Goal: Task Accomplishment & Management: Complete application form

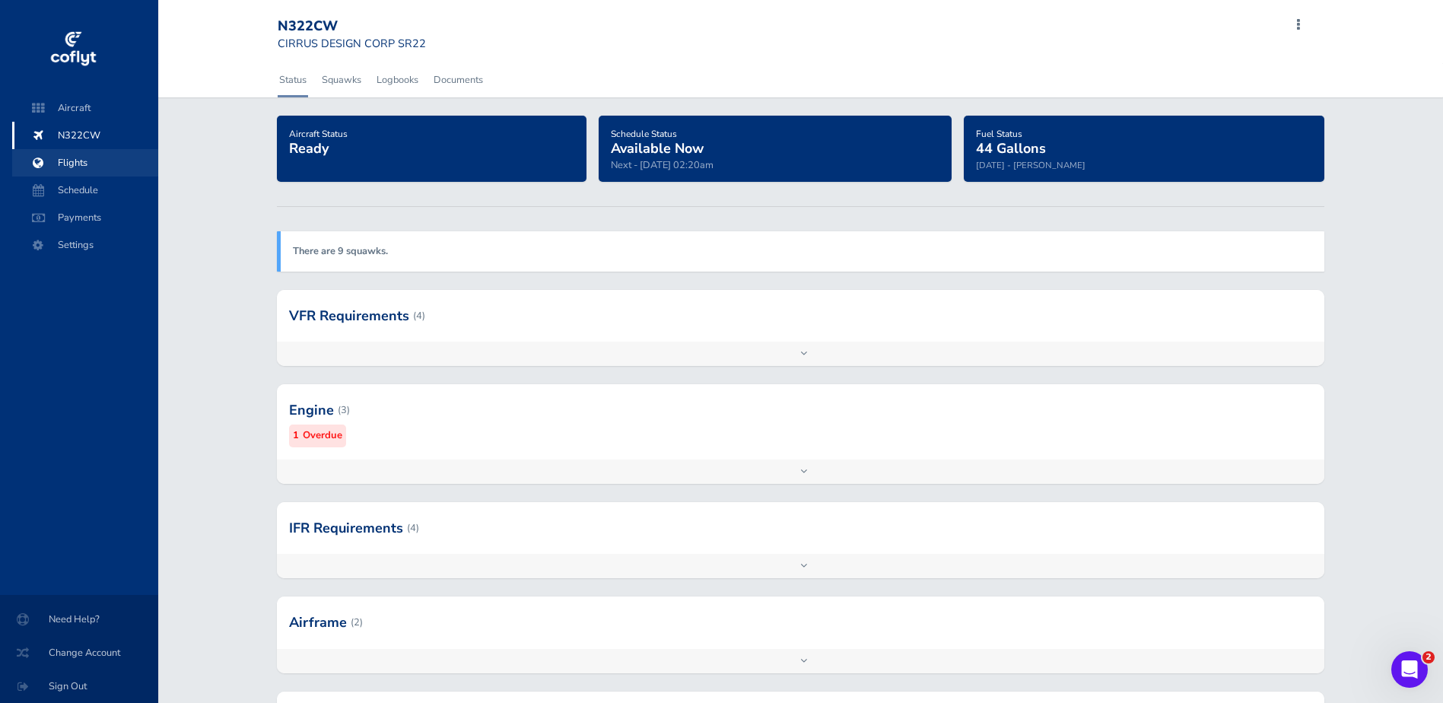
click at [70, 163] on span "Flights" at bounding box center [85, 162] width 116 height 27
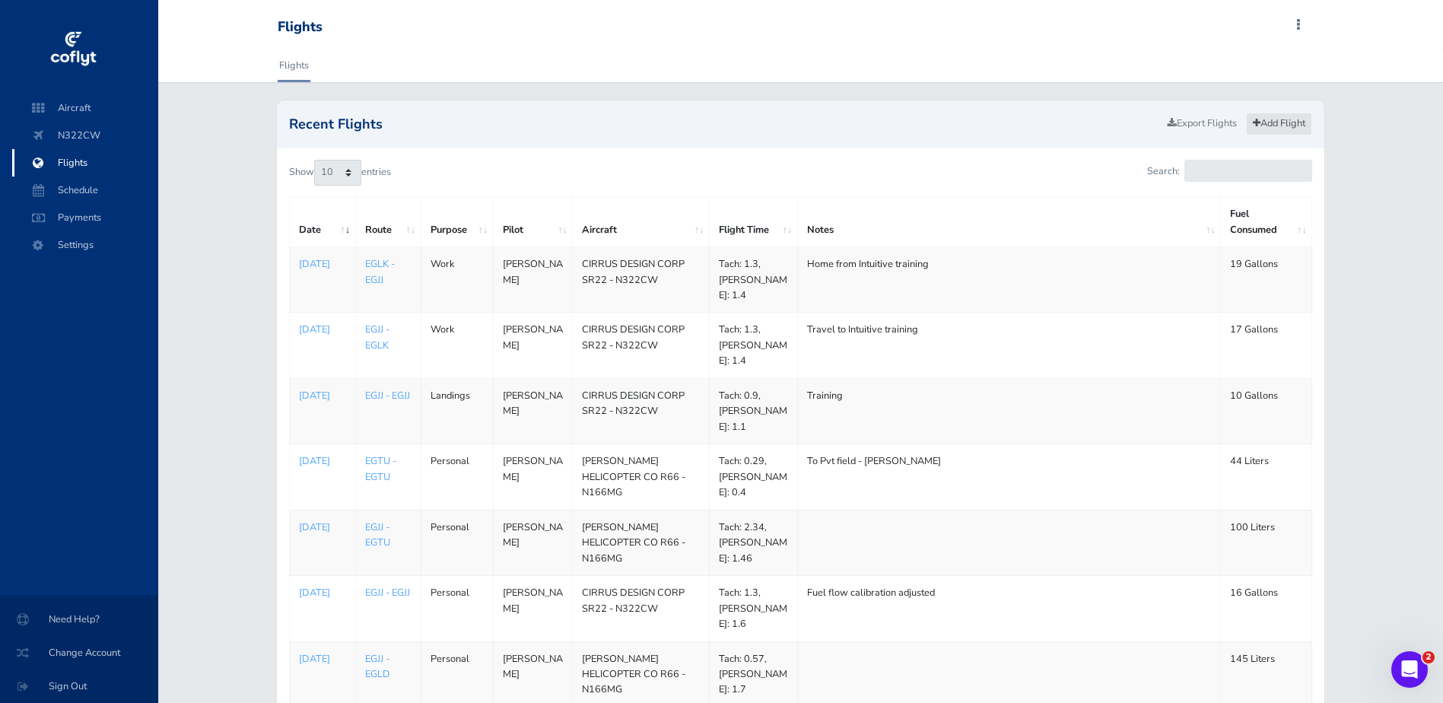
click at [1293, 124] on link "Add Flight" at bounding box center [1279, 124] width 66 height 22
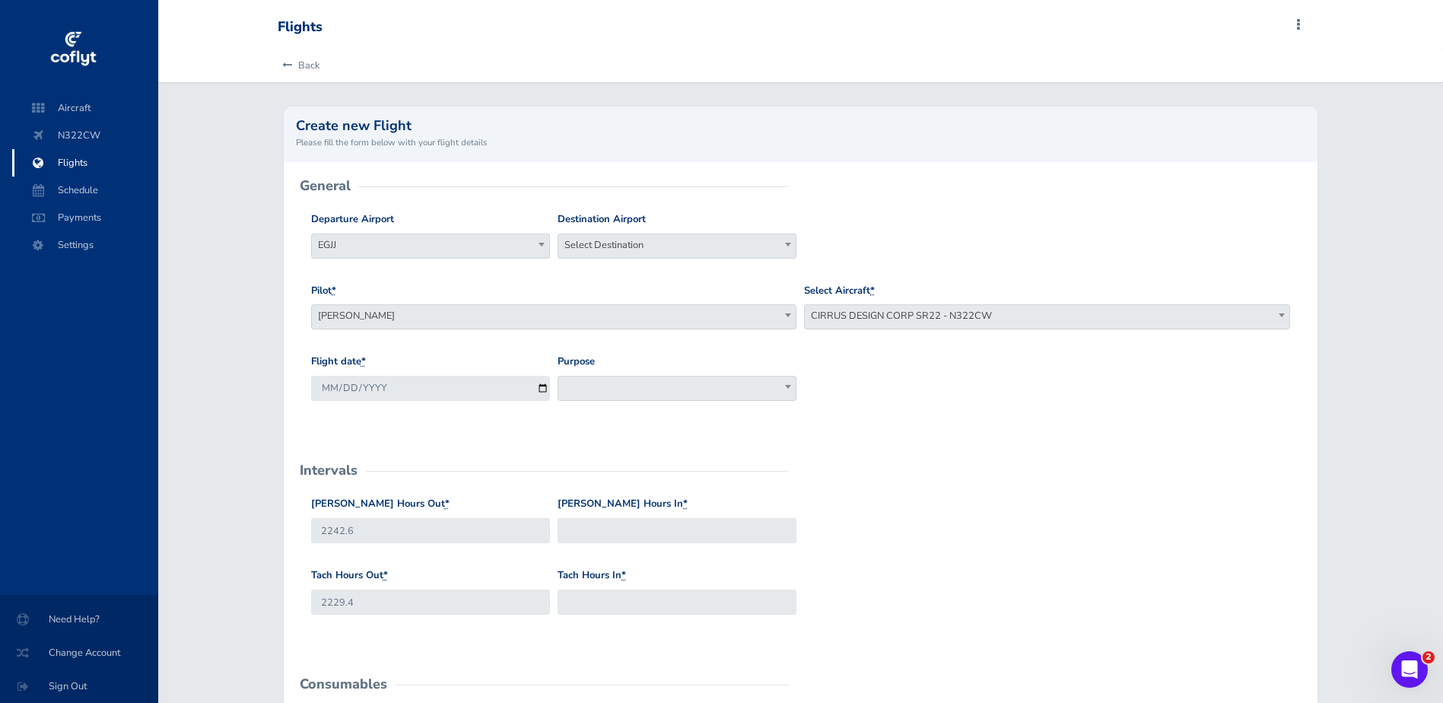
click at [633, 240] on span "Select Destination" at bounding box center [676, 244] width 237 height 21
type input "egjj"
select select "EGJJ"
click at [537, 390] on input "2025-08-20" at bounding box center [430, 388] width 239 height 25
type input "2025-08-19"
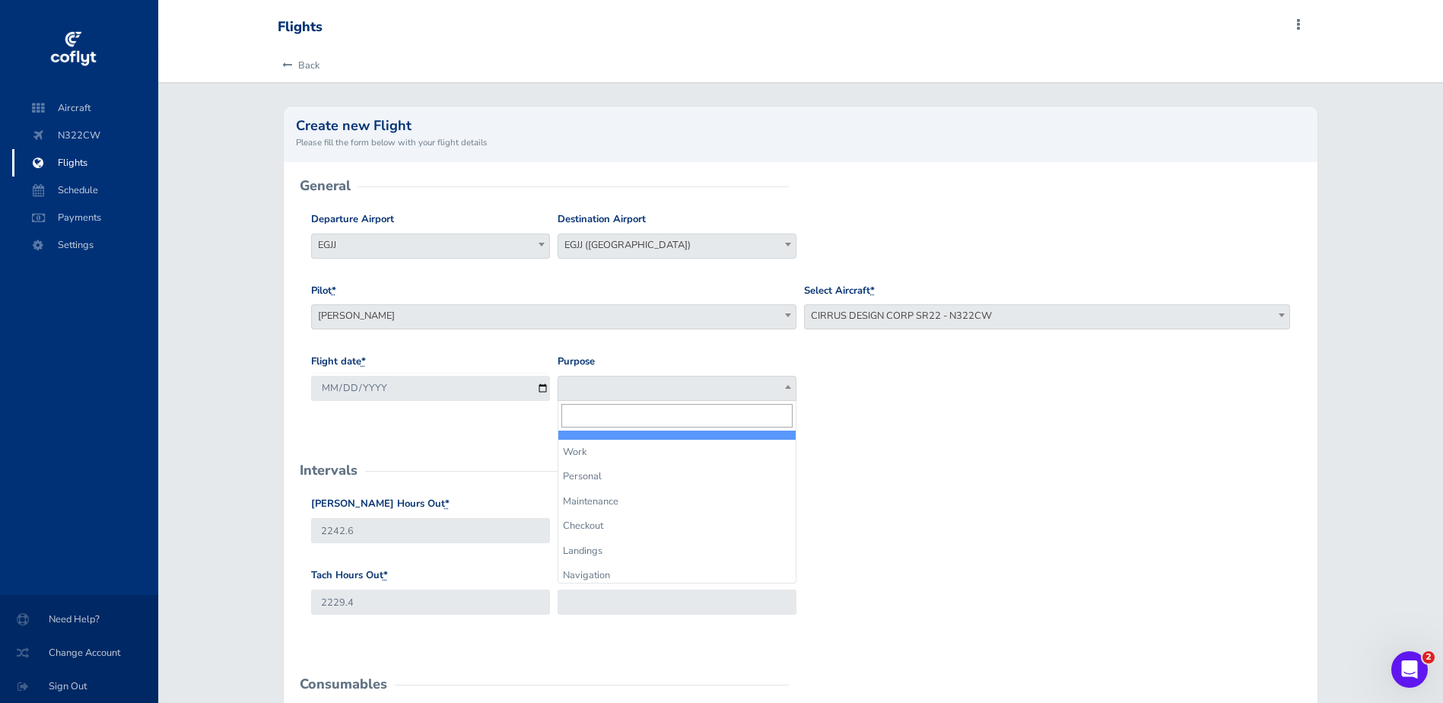
click at [654, 386] on span at bounding box center [676, 388] width 239 height 25
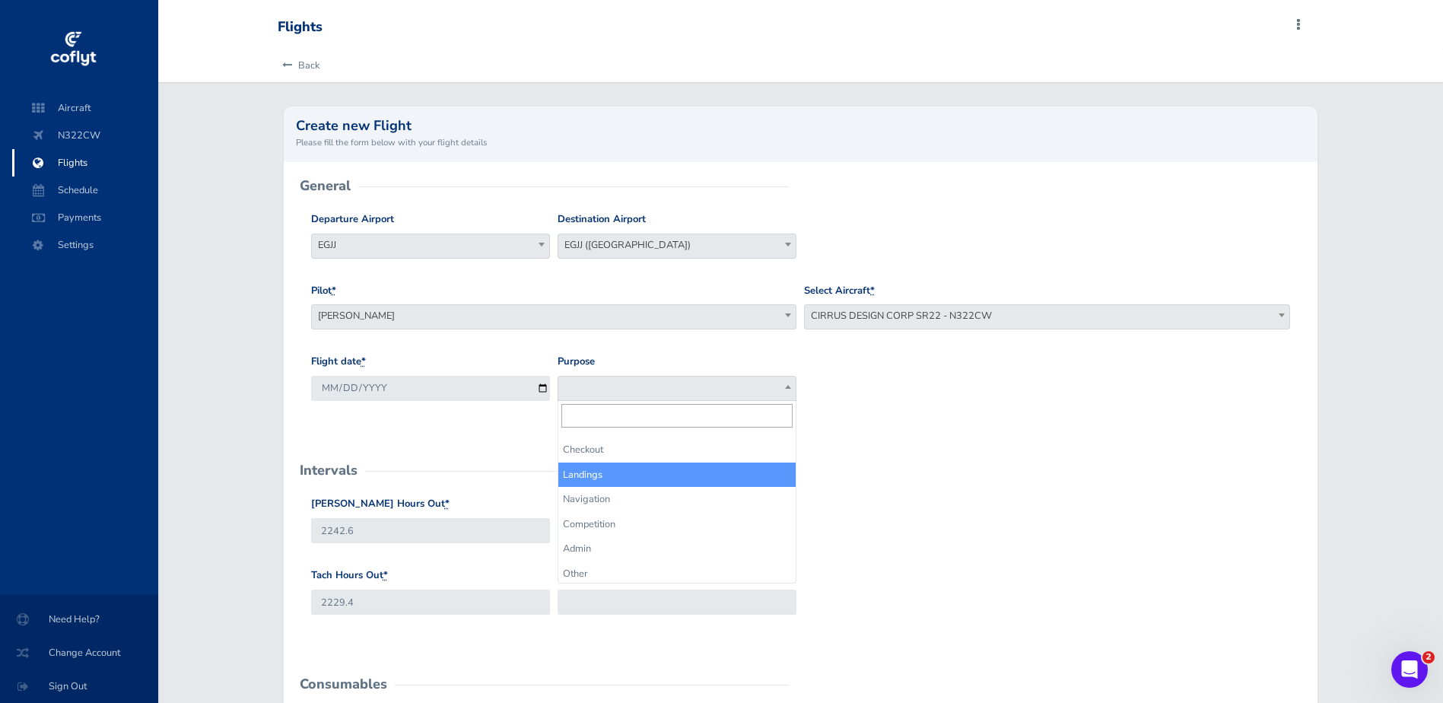
scroll to position [79, 0]
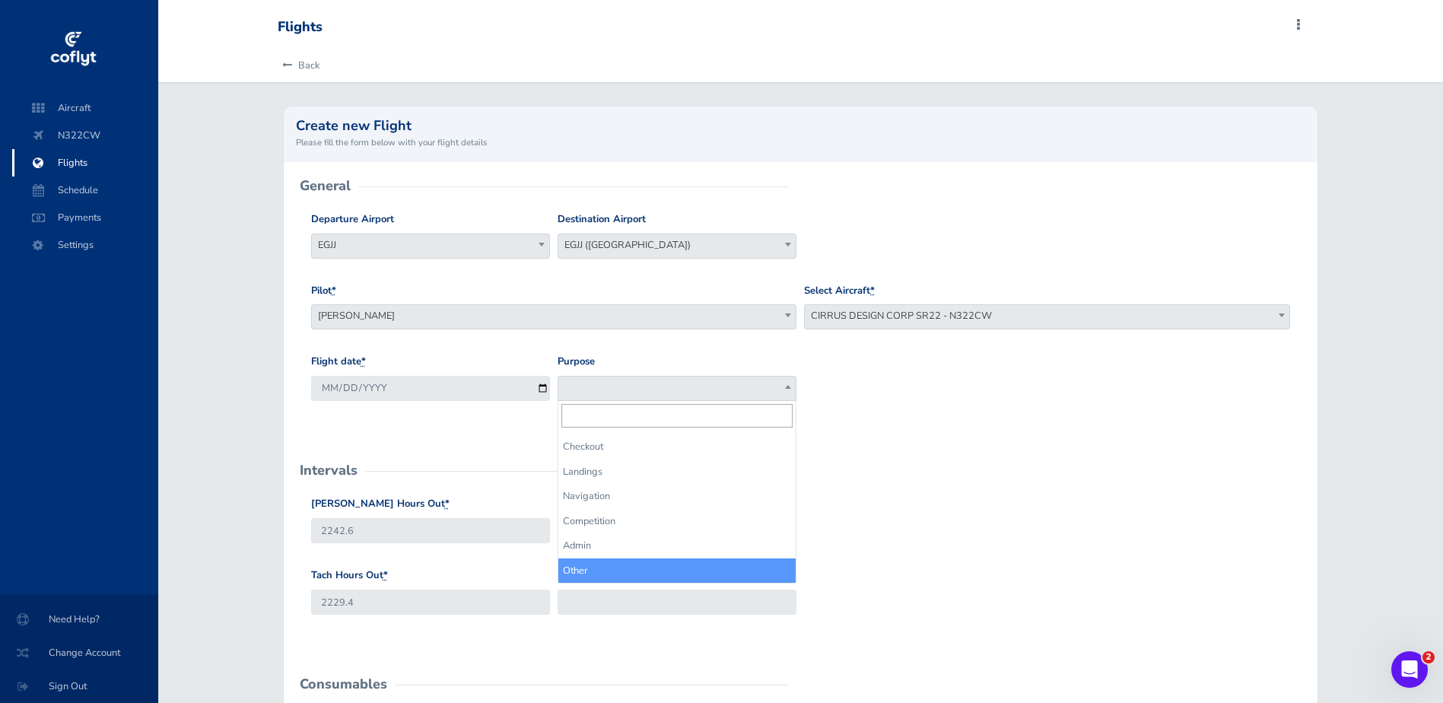
select select "Other"
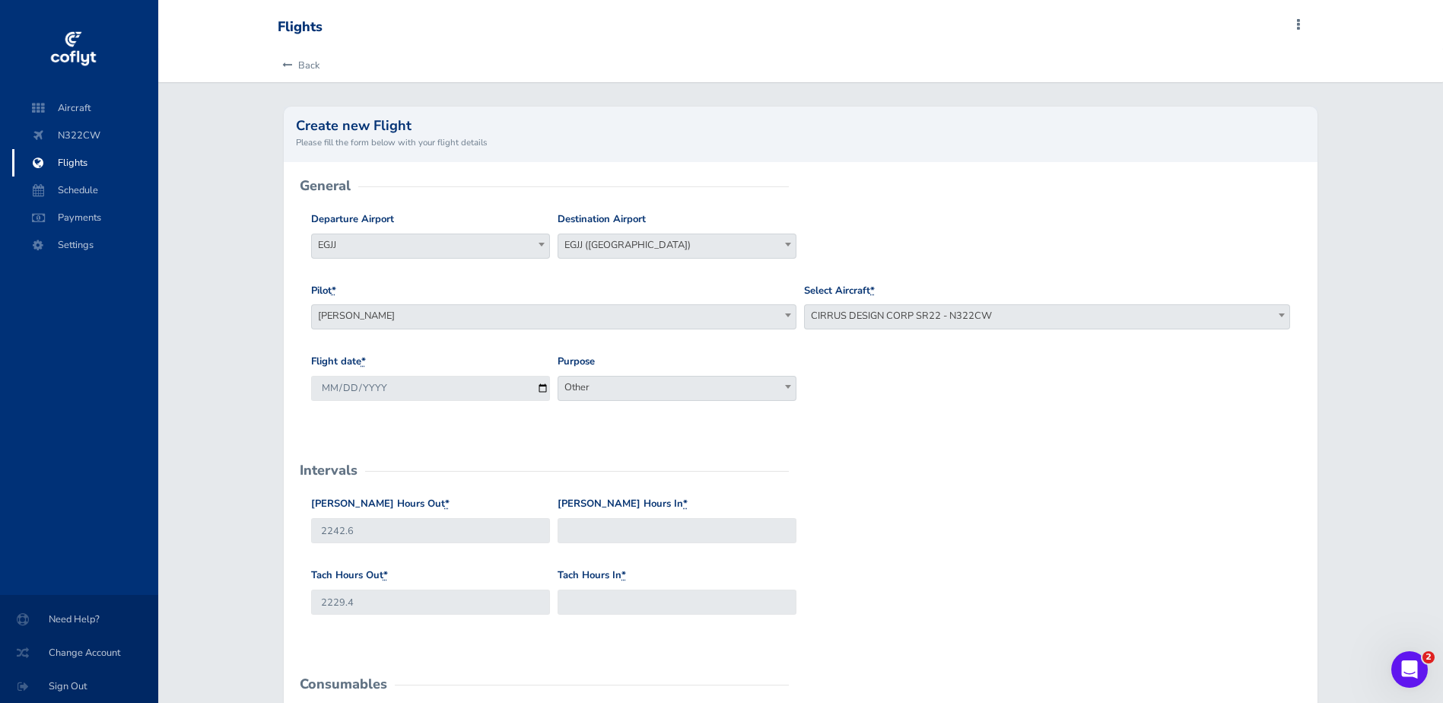
click at [927, 373] on div "Flight date * 2025-08-19 Purpose Work Personal Maintenance Checkout Landings Na…" at bounding box center [800, 389] width 987 height 71
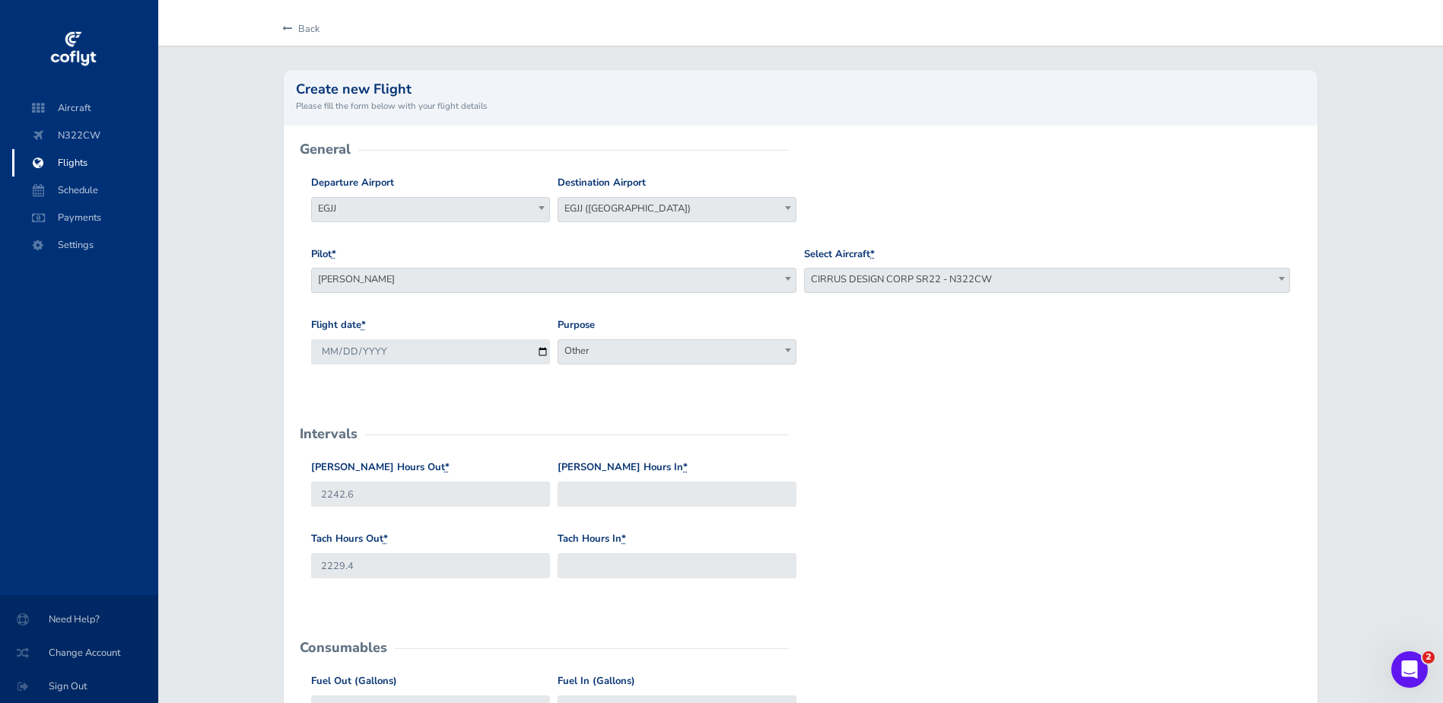
scroll to position [76, 0]
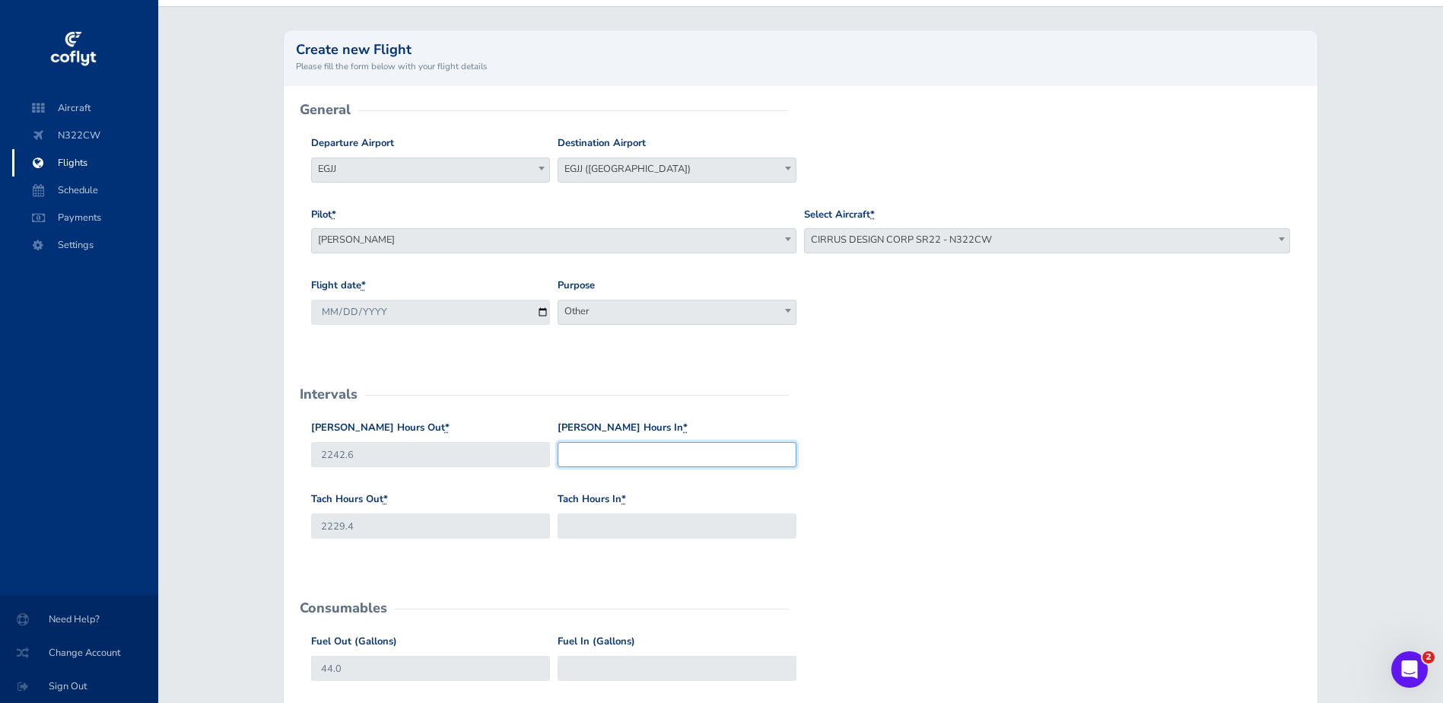
click at [646, 456] on input "Hobbs Hours In *" at bounding box center [676, 454] width 239 height 25
type input "2243.8"
click at [649, 533] on input "Tach Hours In *" at bounding box center [676, 525] width 239 height 25
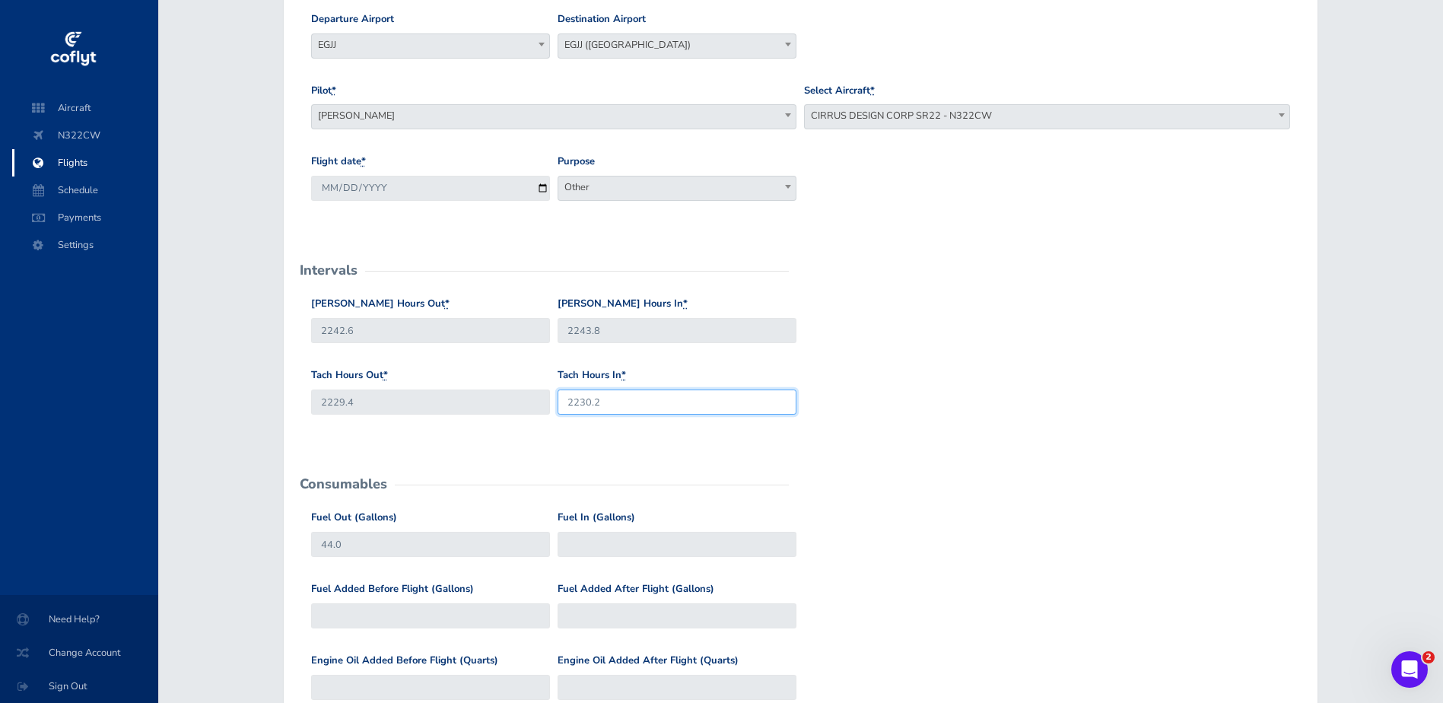
scroll to position [228, 0]
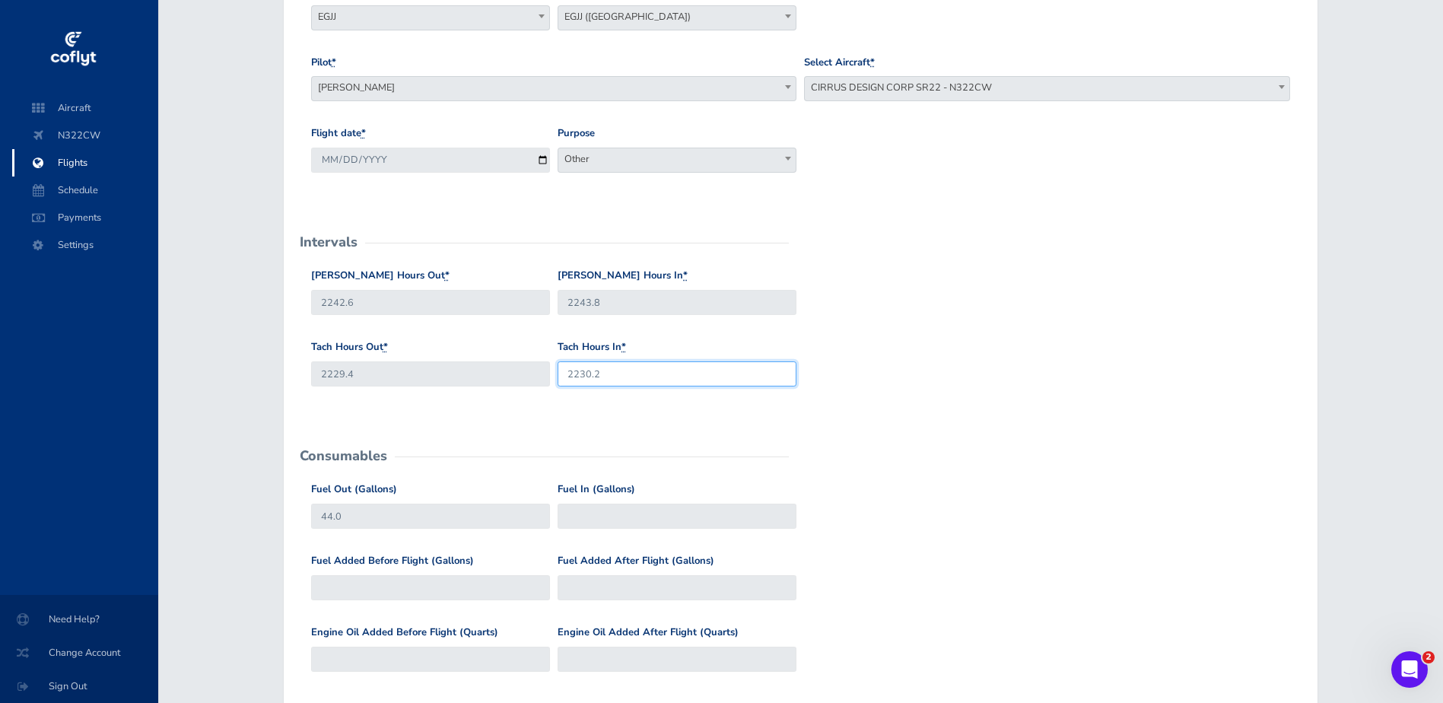
type input "2230.2"
click at [590, 506] on input "Fuel In (Gallons)" at bounding box center [676, 515] width 239 height 25
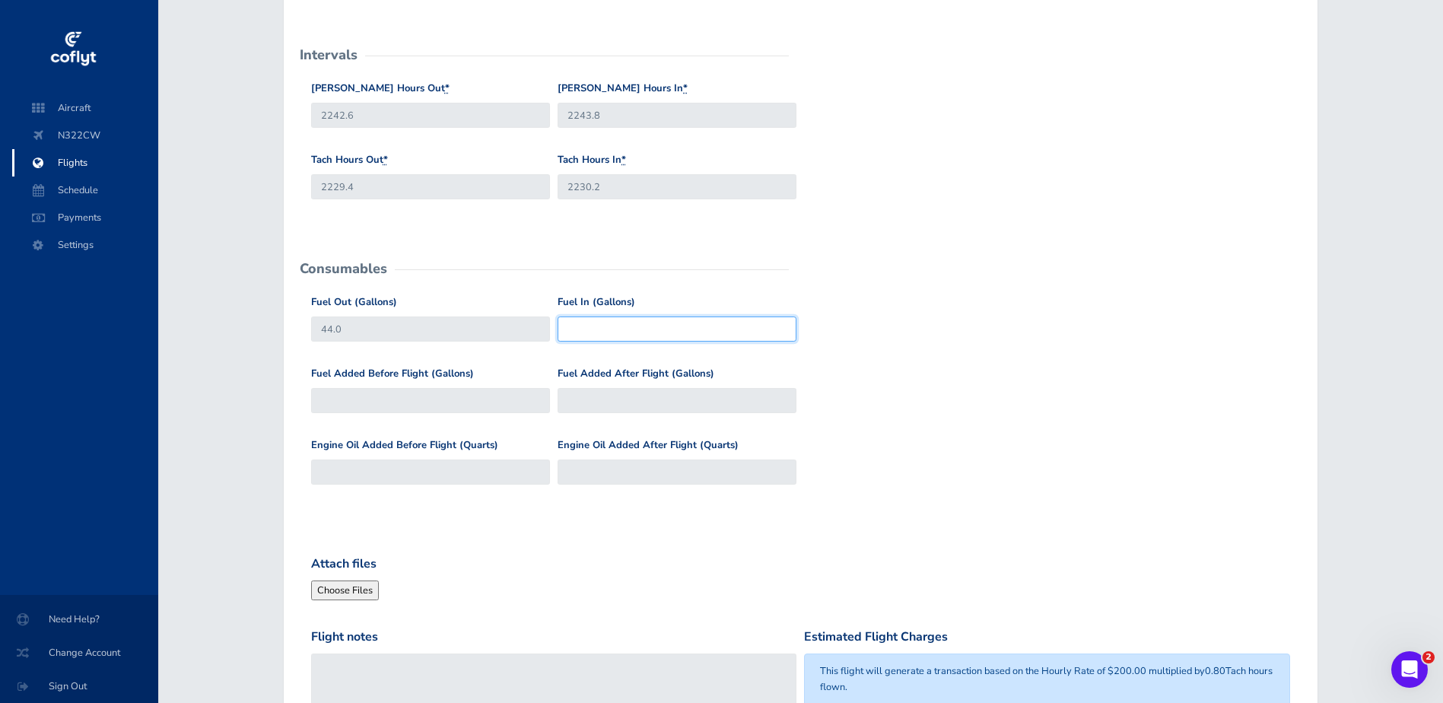
scroll to position [380, 0]
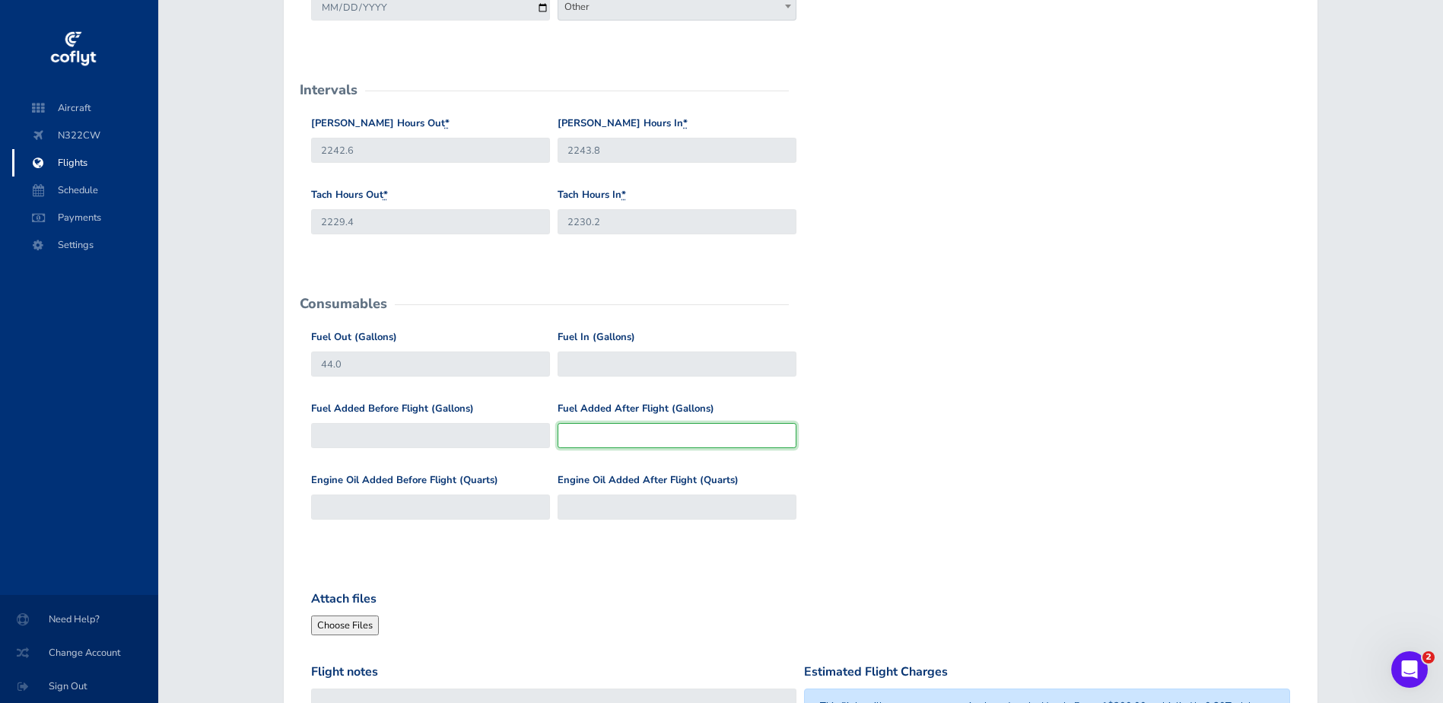
click at [589, 428] on input "Fuel Added After Flight (Gallons)" at bounding box center [676, 435] width 239 height 25
click at [534, 433] on input "Fuel Added Before Flight (Gallons)" at bounding box center [430, 435] width 239 height 25
type input "0"
type input "44"
type input "0"
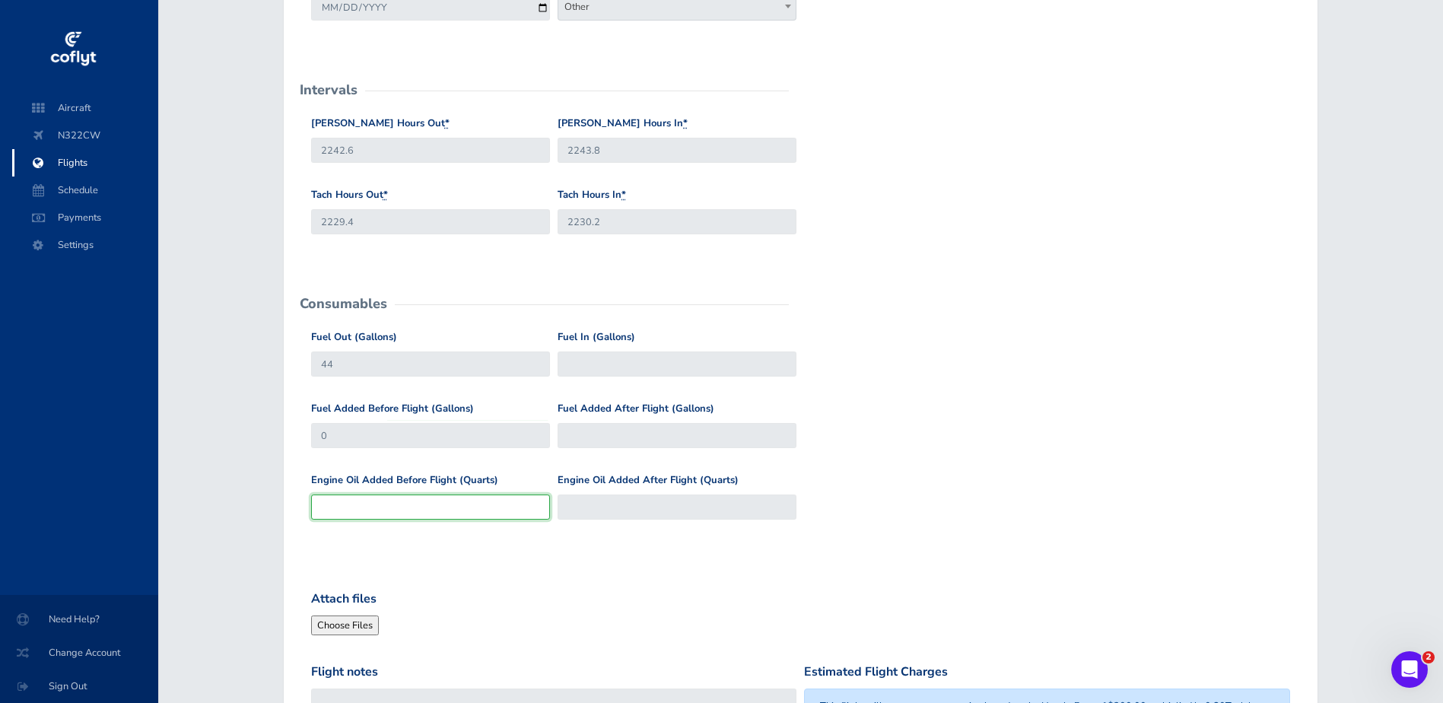
click at [471, 505] on input "Engine Oil Added Before Flight (Quarts)" at bounding box center [430, 506] width 239 height 25
type input "0"
click at [589, 496] on input "Engine Oil Added After Flight (Quarts)" at bounding box center [676, 506] width 239 height 25
type input "0"
click at [602, 433] on input "Fuel Added After Flight (Gallons)" at bounding box center [676, 435] width 239 height 25
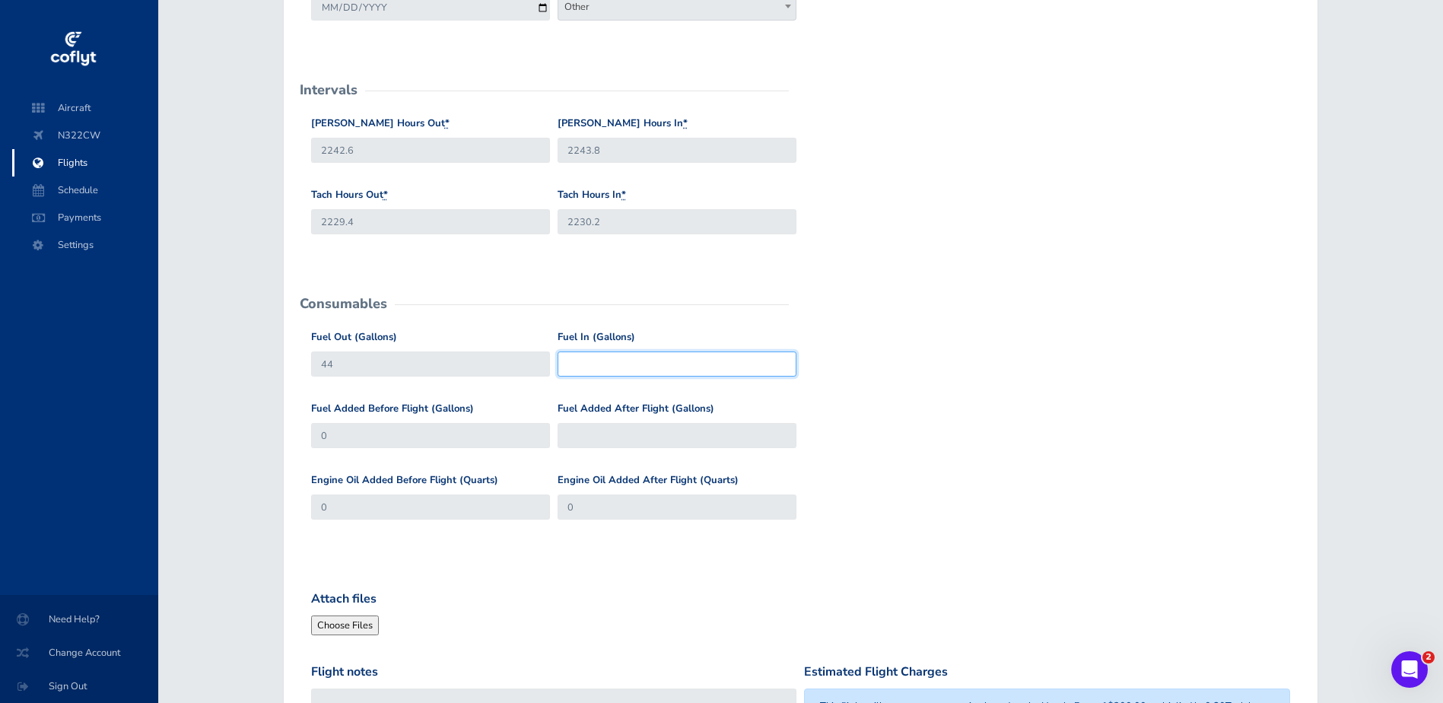
click at [608, 367] on input "Fuel In (Gallons)" at bounding box center [676, 363] width 239 height 25
type input "32"
click at [688, 431] on input "Fuel Added After Flight (Gallons)" at bounding box center [676, 435] width 239 height 25
type input "49"
click at [900, 390] on div "Fuel Out (Gallons) 44 Fuel In (Gallons) 32" at bounding box center [800, 364] width 987 height 71
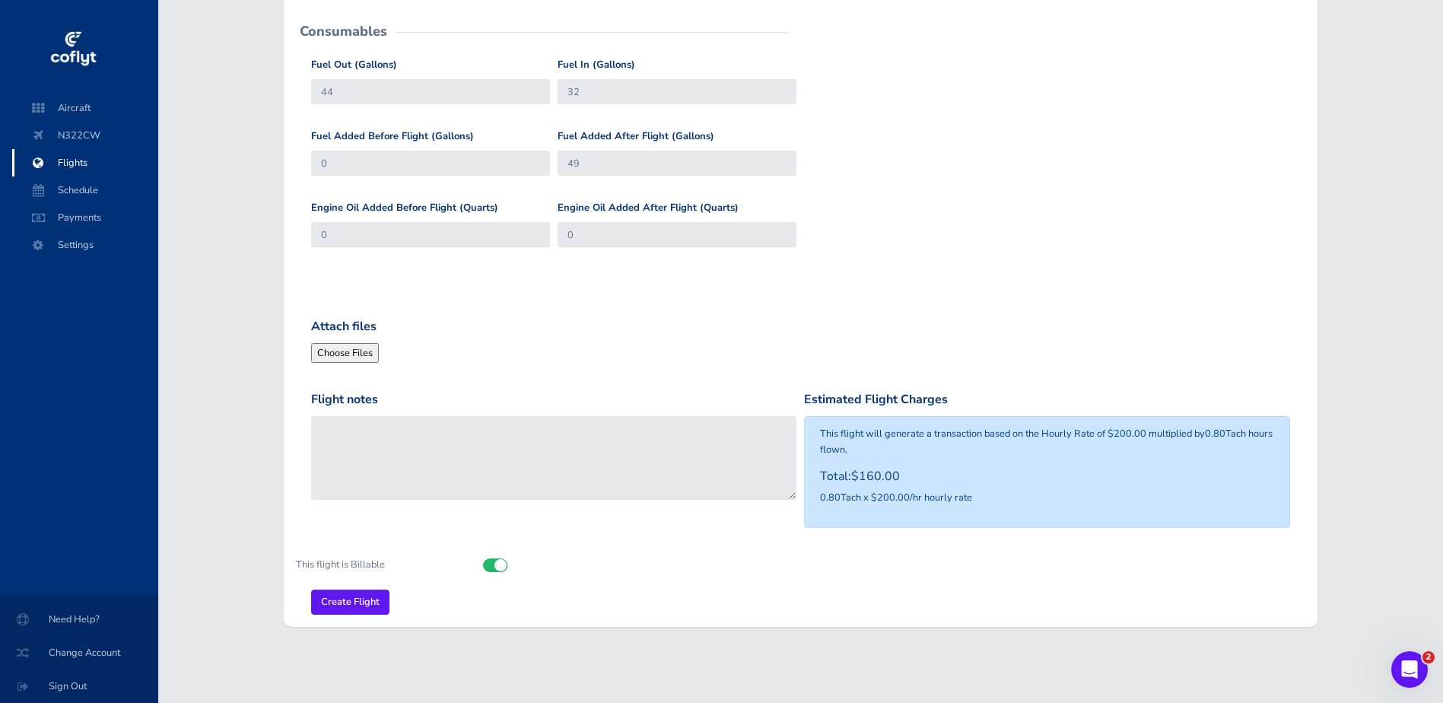
scroll to position [654, 0]
click at [356, 602] on input "Create Flight" at bounding box center [350, 600] width 78 height 25
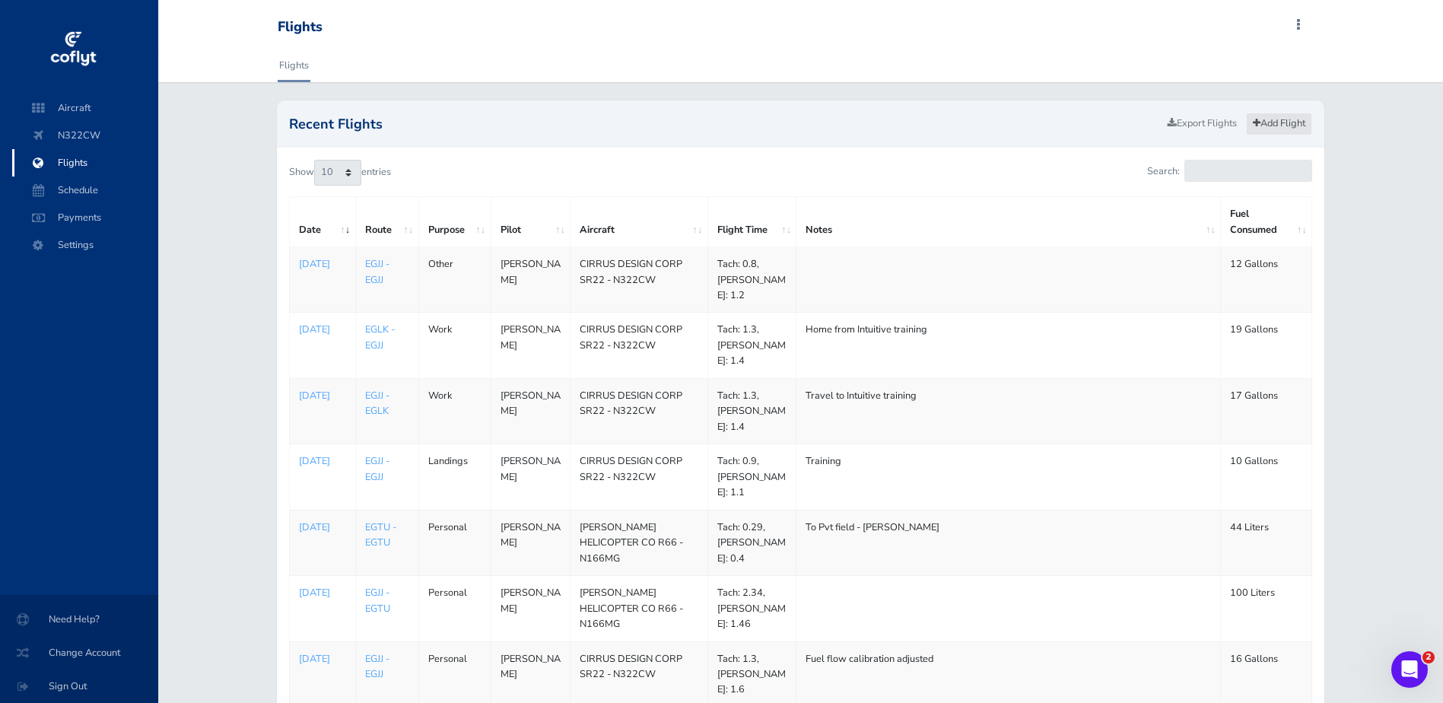
click at [1270, 118] on link "Add Flight" at bounding box center [1279, 124] width 66 height 22
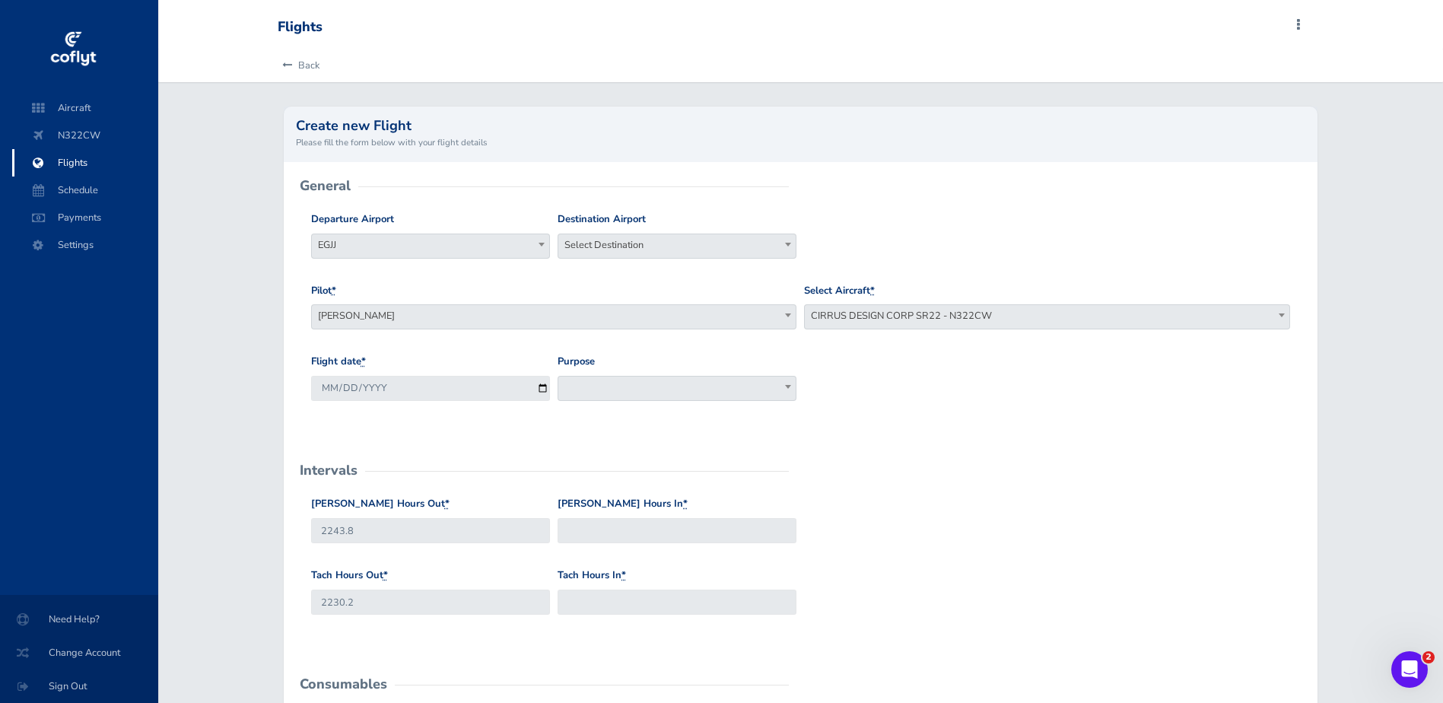
click at [616, 229] on div "Destination Airport Select Destination Select Destination" at bounding box center [676, 234] width 239 height 47
click at [620, 249] on span "Select Destination" at bounding box center [676, 244] width 237 height 21
type input "egjj"
select select "EGJJ"
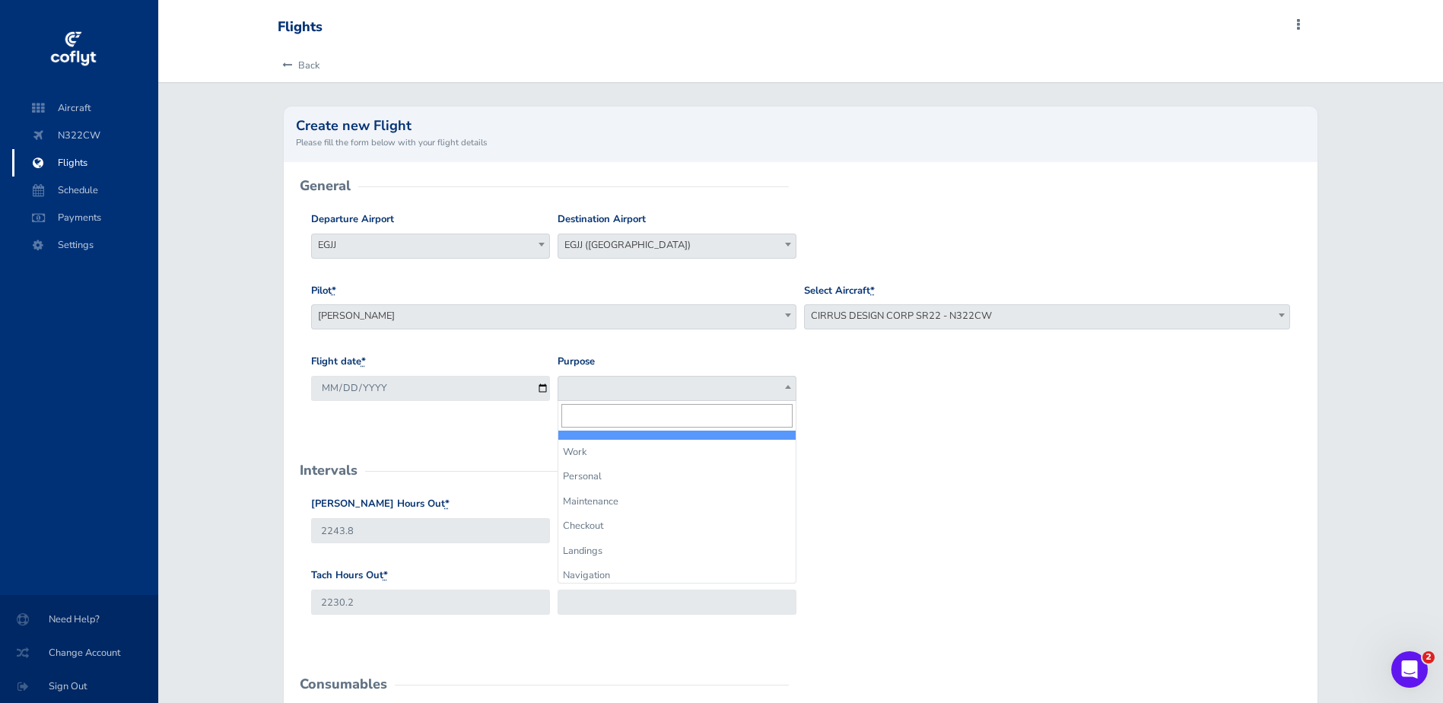
drag, startPoint x: 593, startPoint y: 384, endPoint x: 601, endPoint y: 387, distance: 8.2
click at [593, 384] on span at bounding box center [676, 388] width 239 height 25
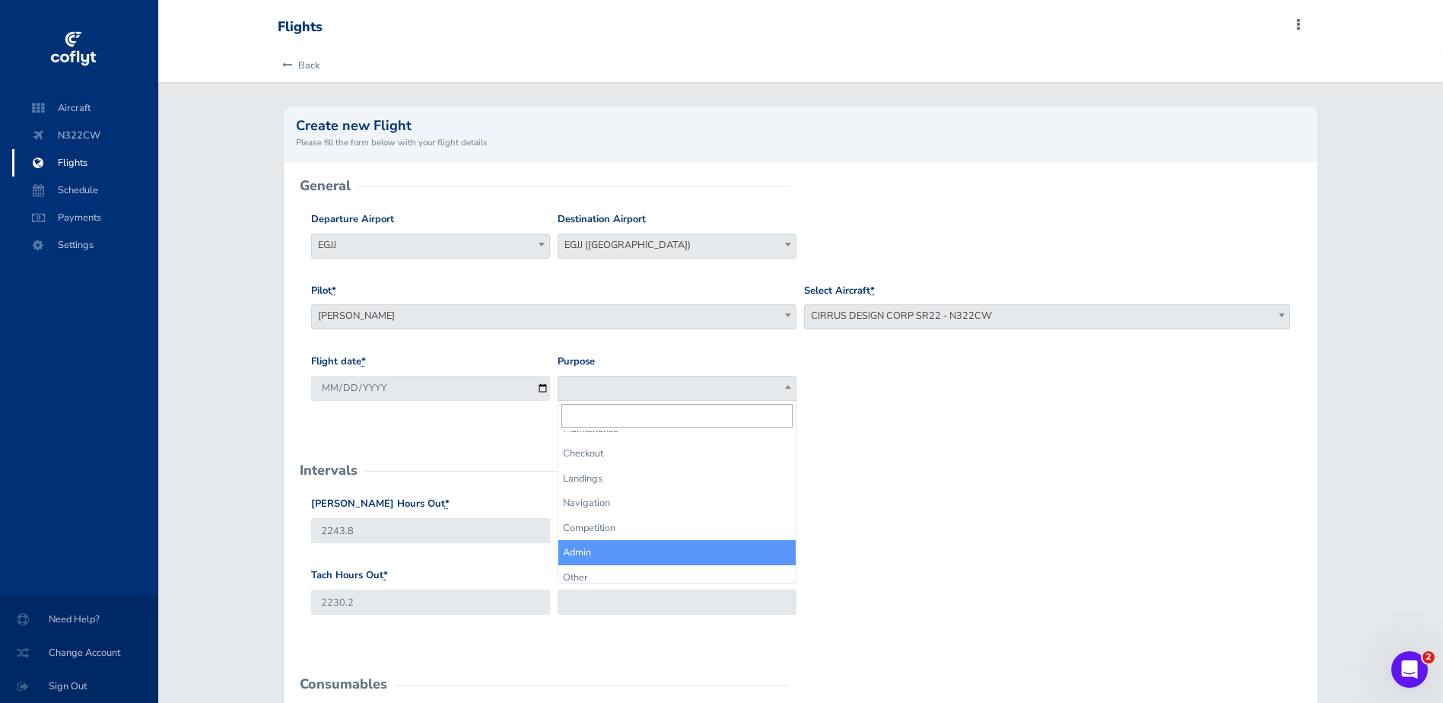
scroll to position [79, 0]
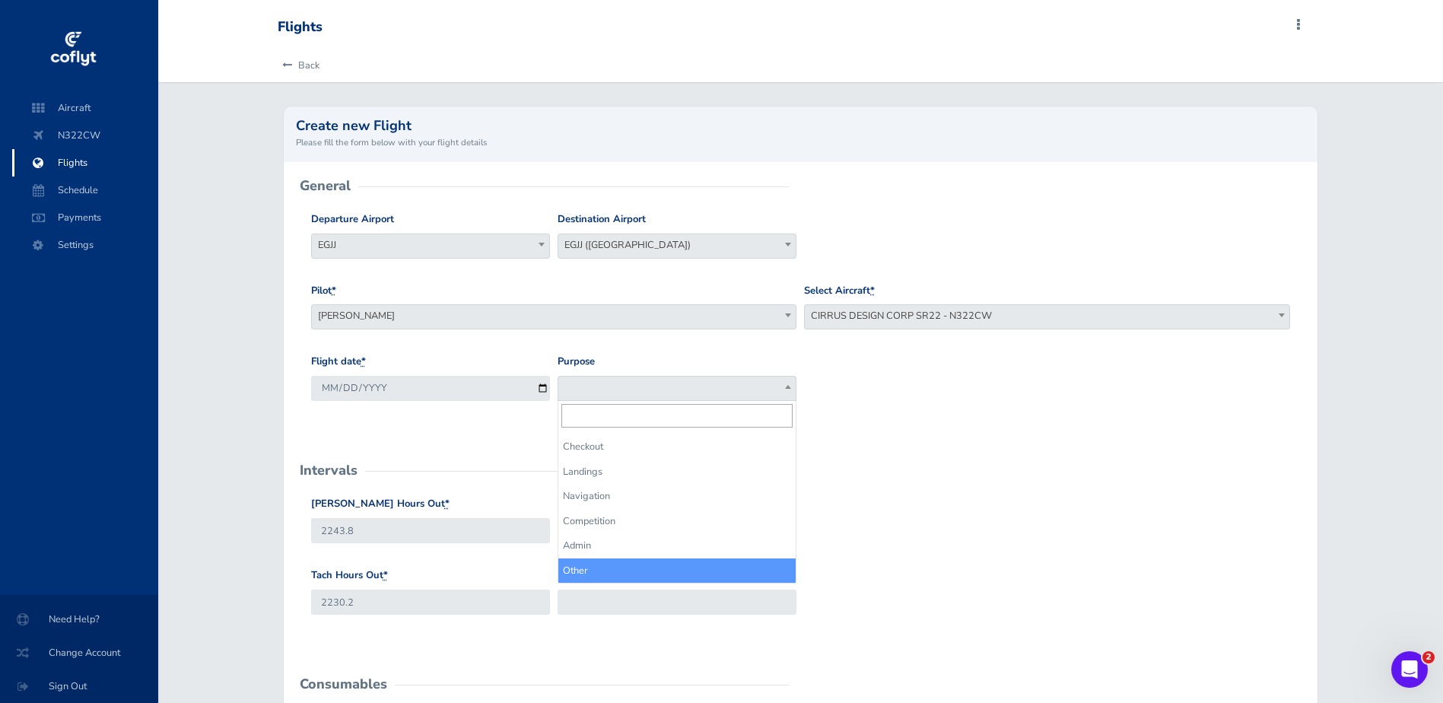
drag, startPoint x: 587, startPoint y: 569, endPoint x: 564, endPoint y: 565, distance: 23.1
select select "Other"
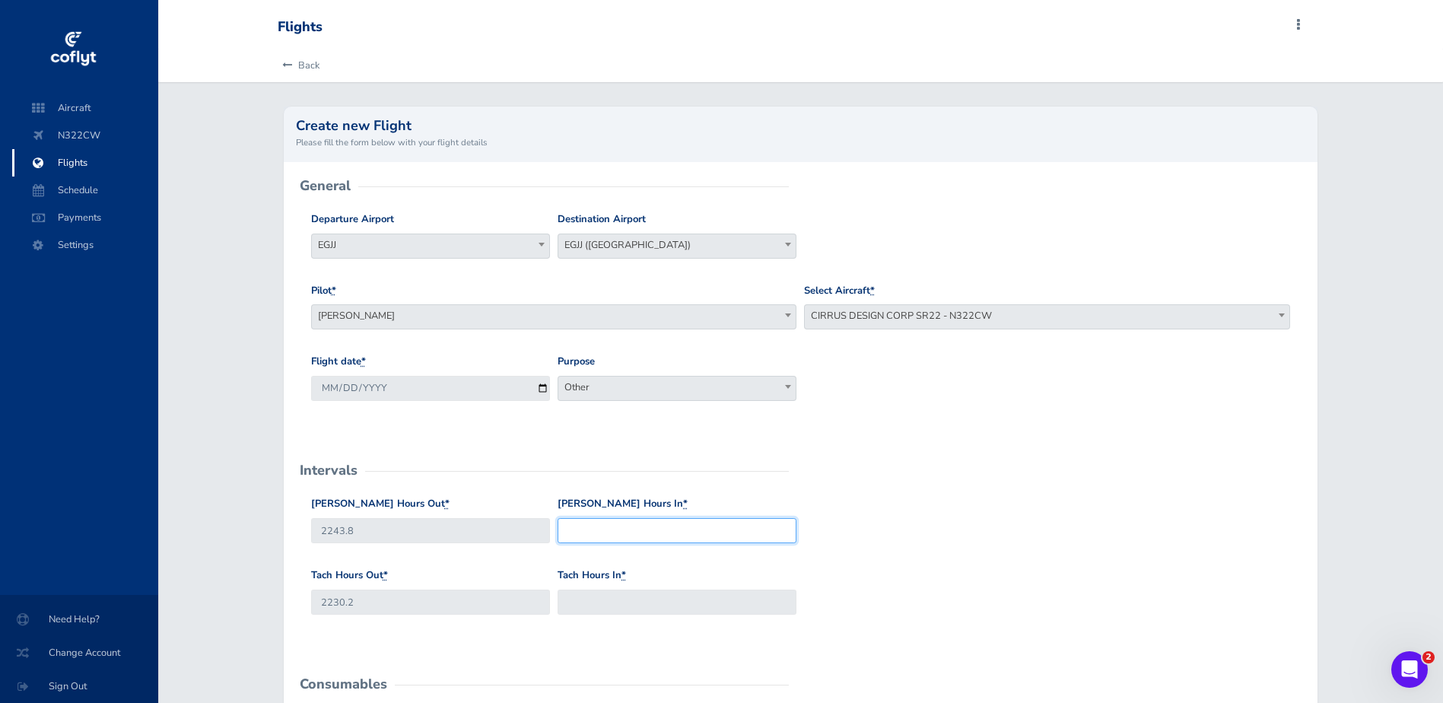
click at [588, 532] on input "Hobbs Hours In *" at bounding box center [676, 530] width 239 height 25
click at [630, 603] on input "Tach Hours In *" at bounding box center [676, 601] width 239 height 25
click at [608, 520] on input "2246" at bounding box center [676, 530] width 239 height 25
type input "2245.0"
click at [637, 600] on input "Tach Hours In *" at bounding box center [676, 601] width 239 height 25
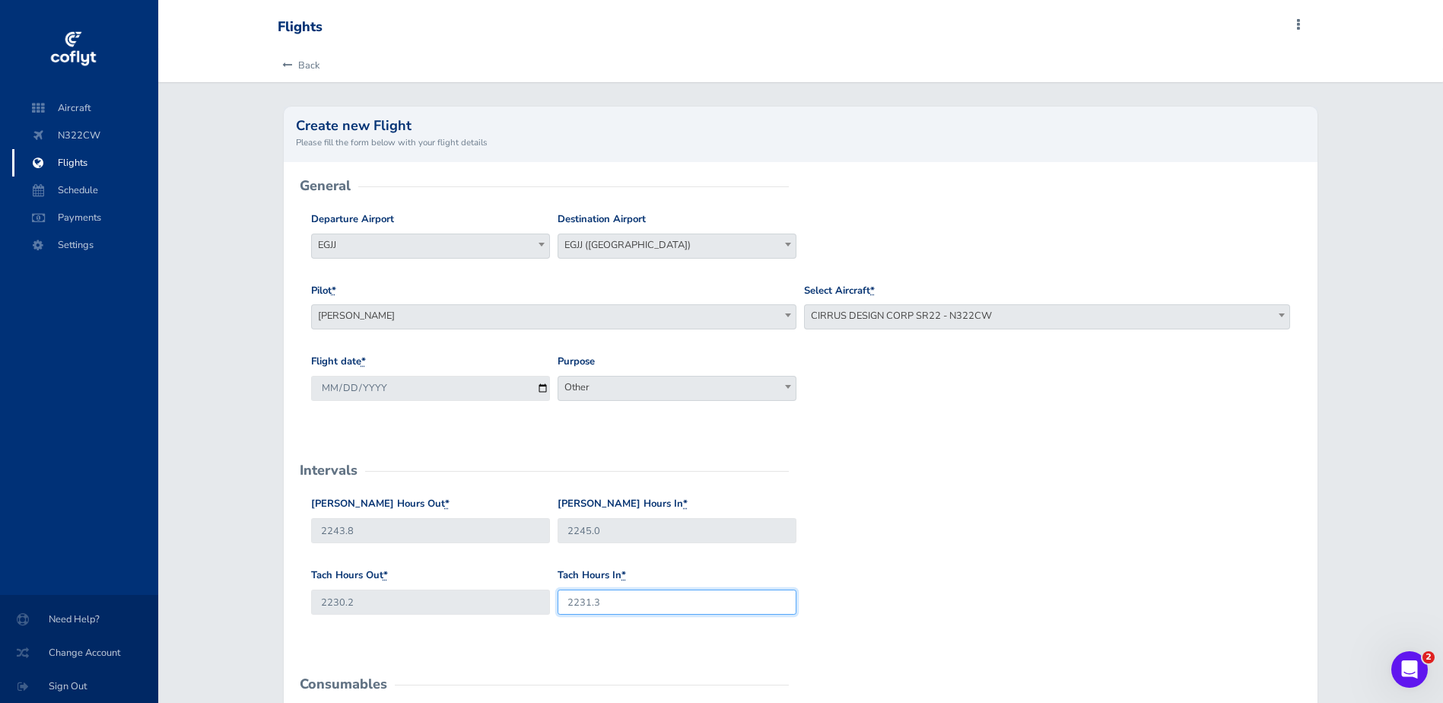
type input "2231.3"
click at [889, 532] on div "Hobbs Hours Out * 2243.8 Hobbs Hours In * 2245.0" at bounding box center [800, 531] width 987 height 71
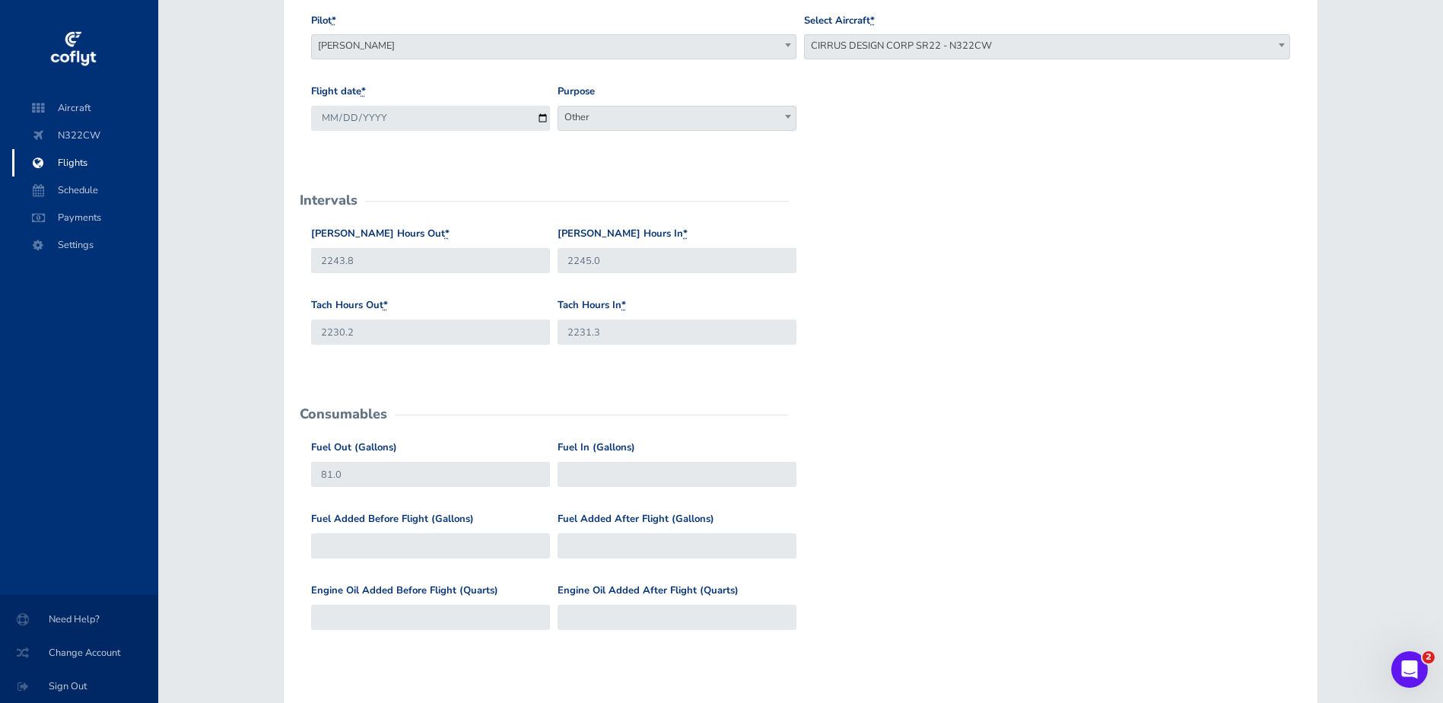
scroll to position [304, 0]
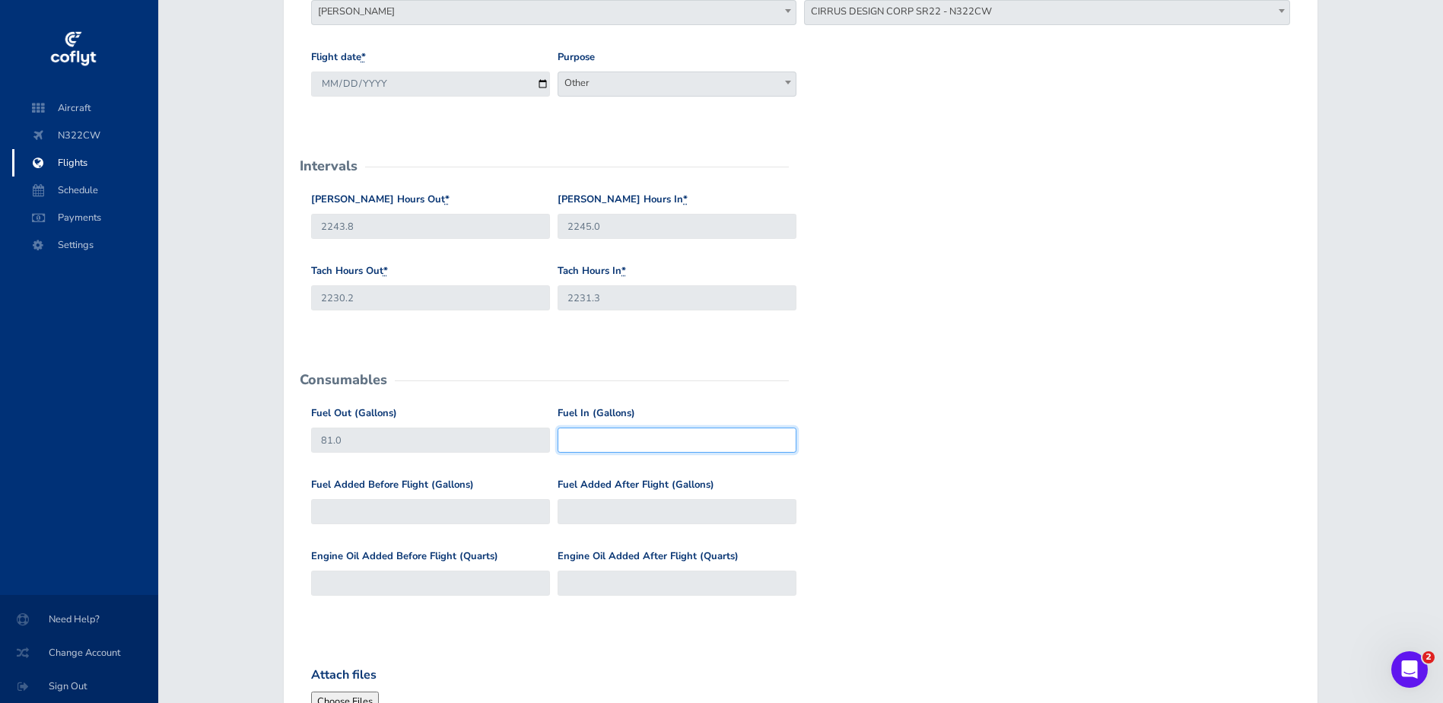
click at [605, 432] on input "Fuel In (Gallons)" at bounding box center [676, 439] width 239 height 25
click at [609, 432] on input "Fuel In (Gallons)" at bounding box center [676, 439] width 239 height 25
type input "68"
click at [594, 511] on input "Fuel Added After Flight (Gallons)" at bounding box center [676, 511] width 239 height 25
type input "13"
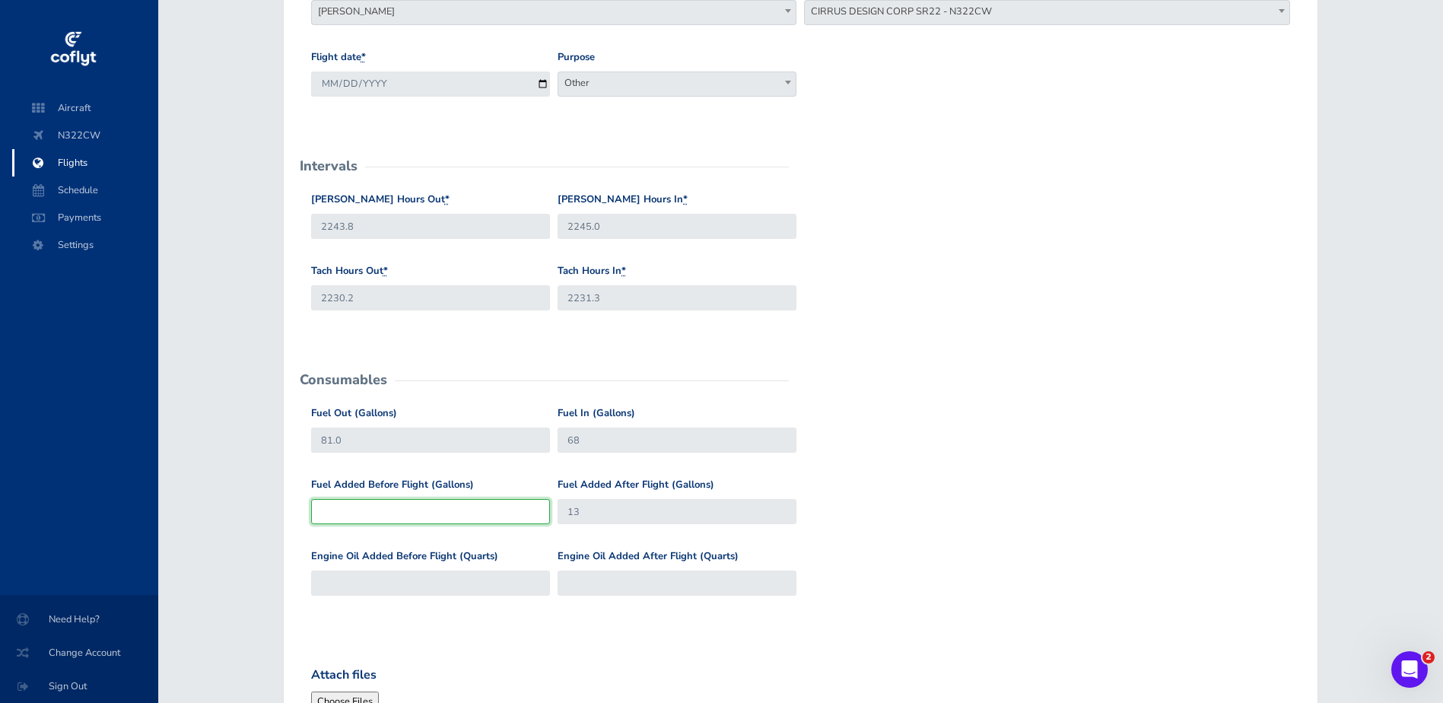
click at [500, 505] on input "Fuel Added Before Flight (Gallons)" at bounding box center [430, 511] width 239 height 25
type input "0"
type input "81"
type input "0"
click at [493, 579] on input "Engine Oil Added Before Flight (Quarts)" at bounding box center [430, 582] width 239 height 25
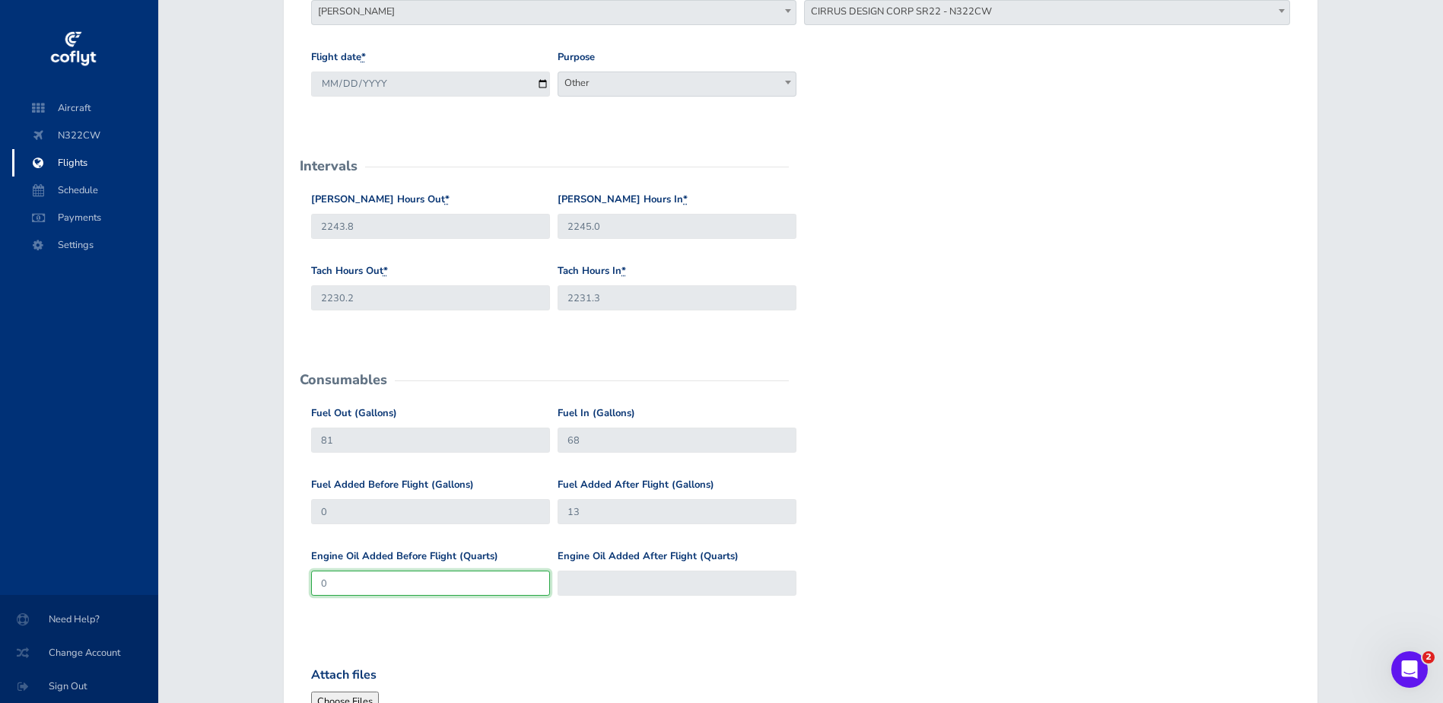
type input "0"
click at [643, 581] on input "Engine Oil Added After Flight (Quarts)" at bounding box center [676, 582] width 239 height 25
type input "0"
click at [943, 404] on form "General Departure Airport Select Departure EGJJ EGJJ Destination Airport Select…" at bounding box center [801, 422] width 1010 height 1081
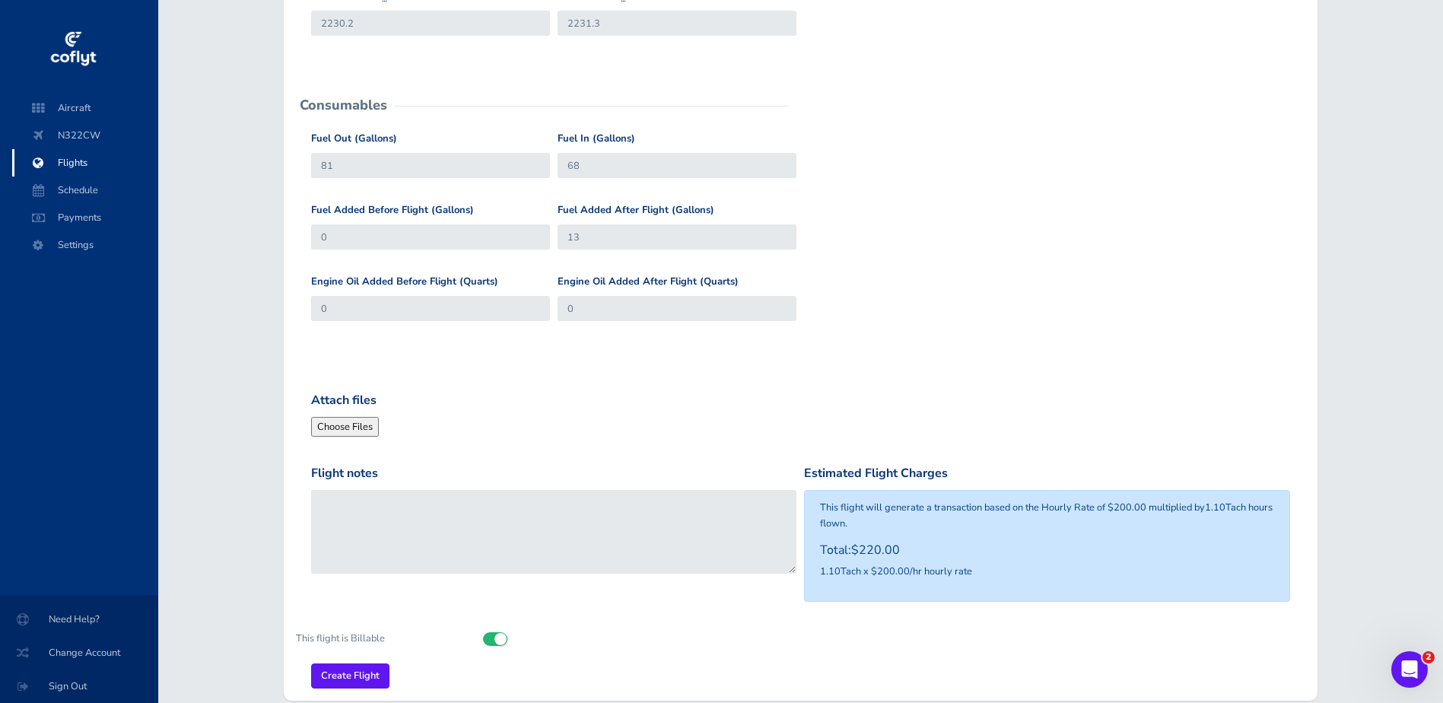
scroll to position [608, 0]
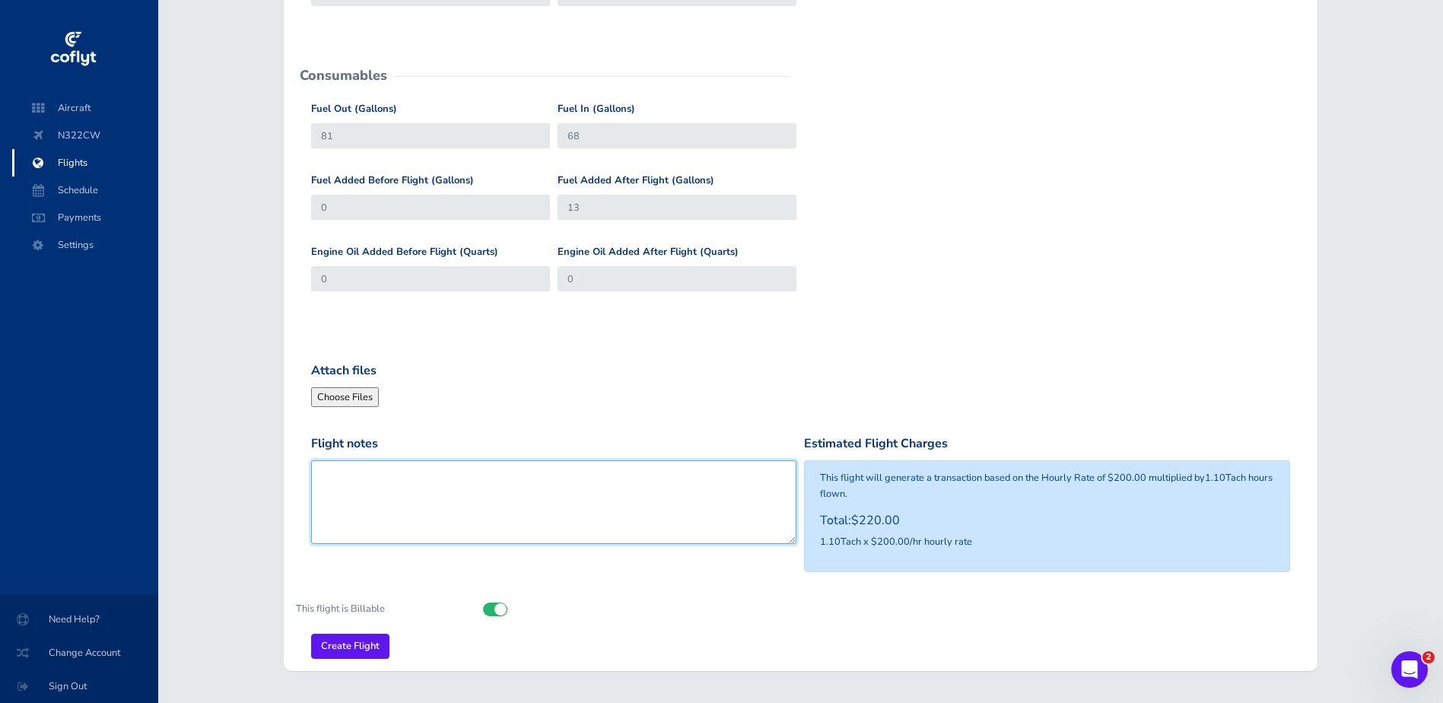
click at [484, 479] on textarea "Flight notes" at bounding box center [554, 502] width 486 height 84
type textarea "Training with [PERSON_NAME]"
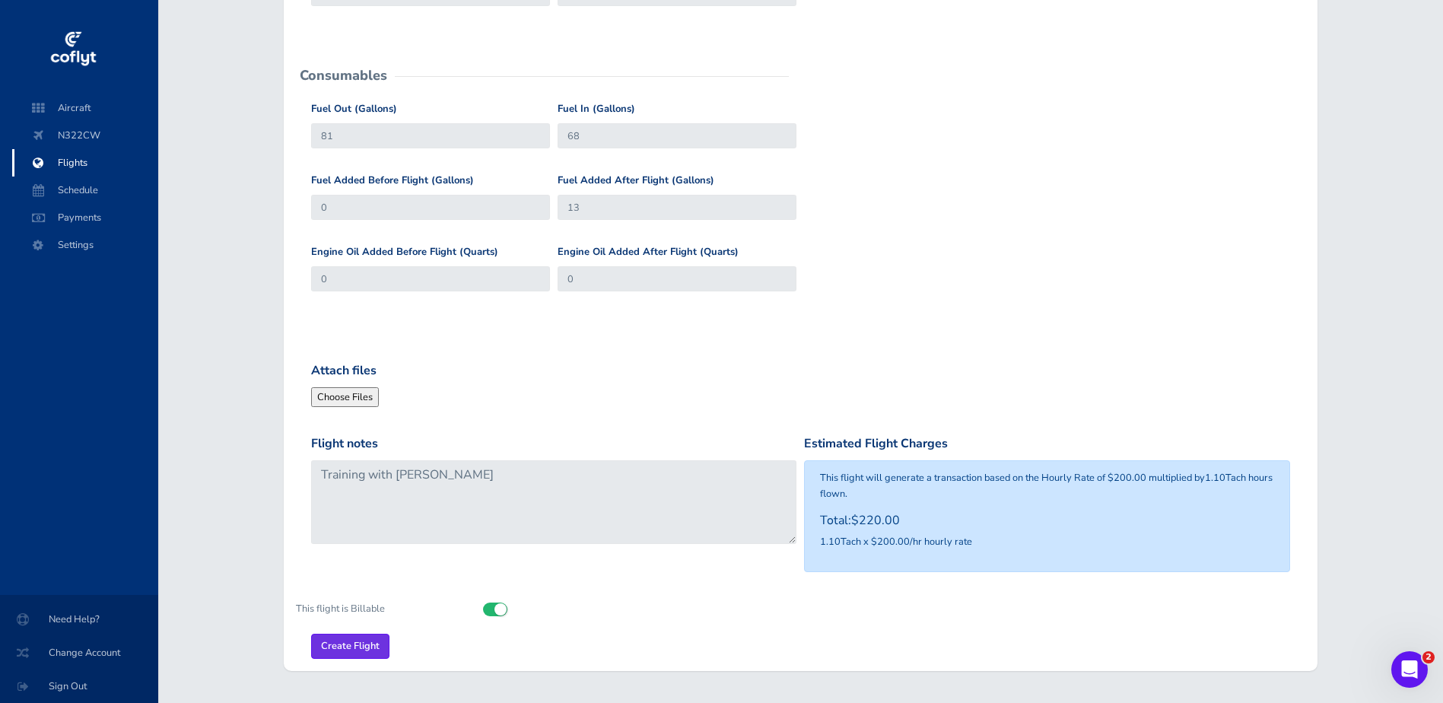
click at [354, 646] on input "Create Flight" at bounding box center [350, 645] width 78 height 25
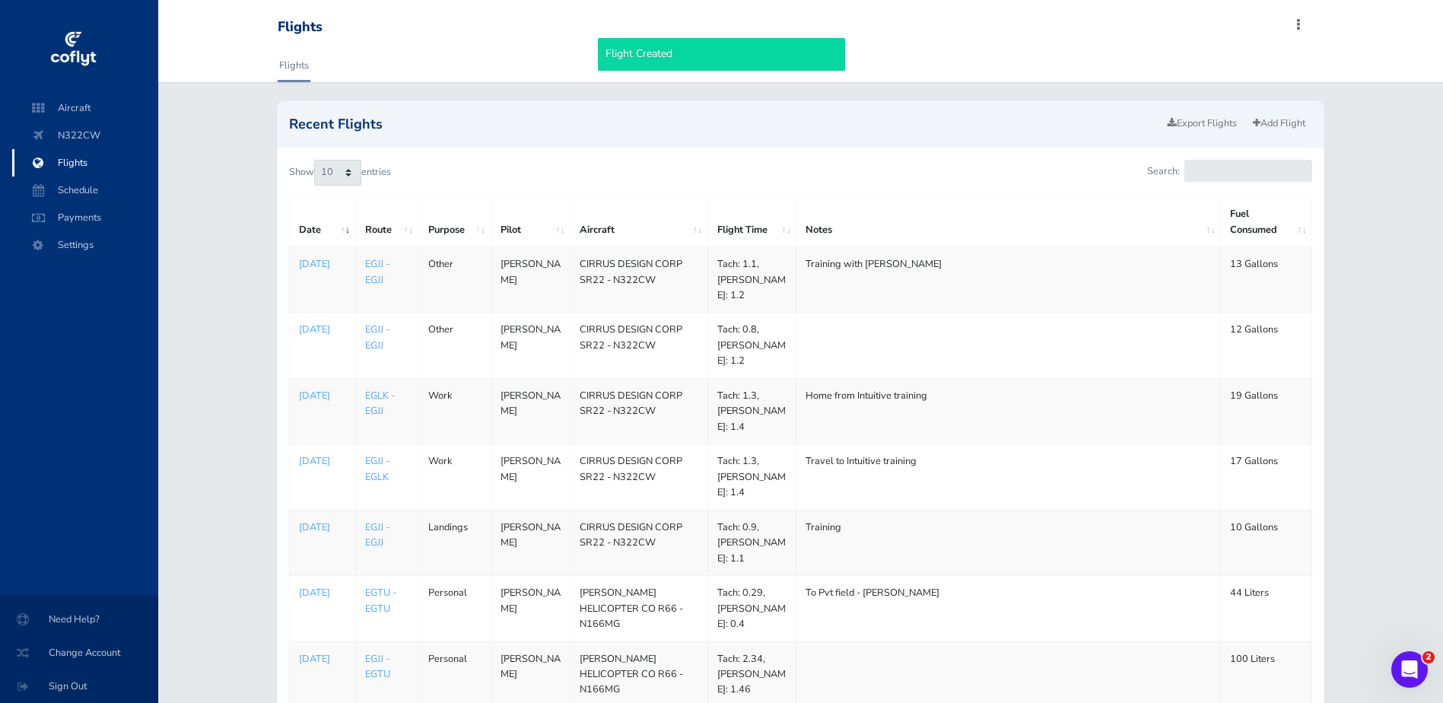
click at [873, 335] on td at bounding box center [1008, 345] width 424 height 65
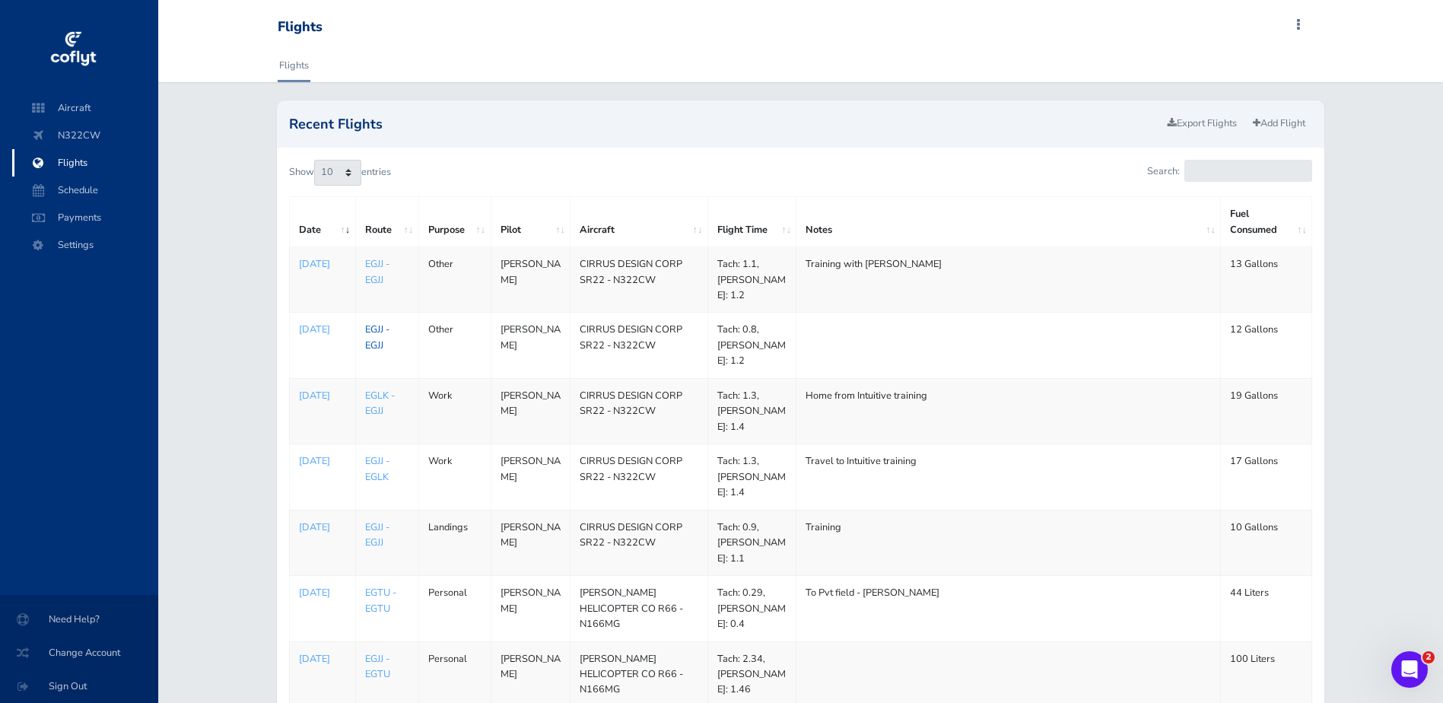
click at [373, 325] on link "EGJJ - EGJJ" at bounding box center [377, 336] width 24 height 29
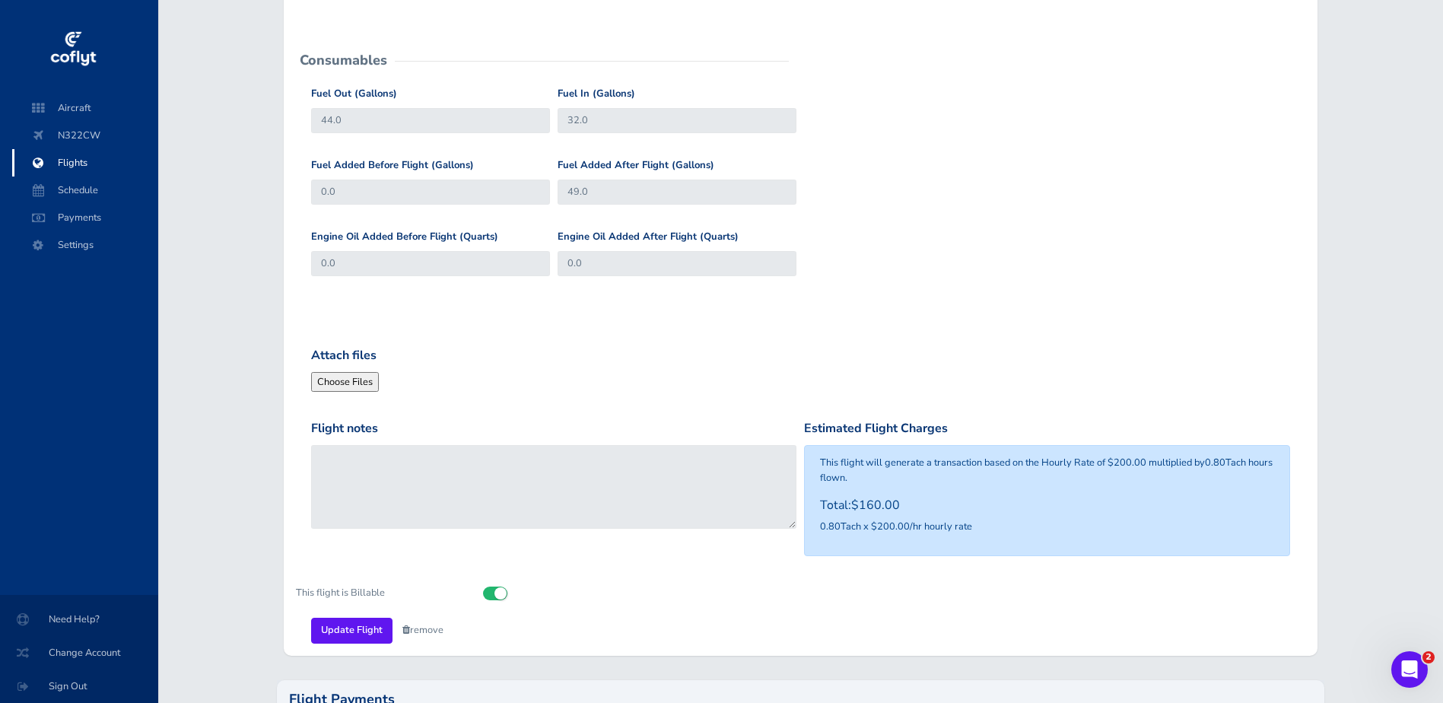
scroll to position [608, 0]
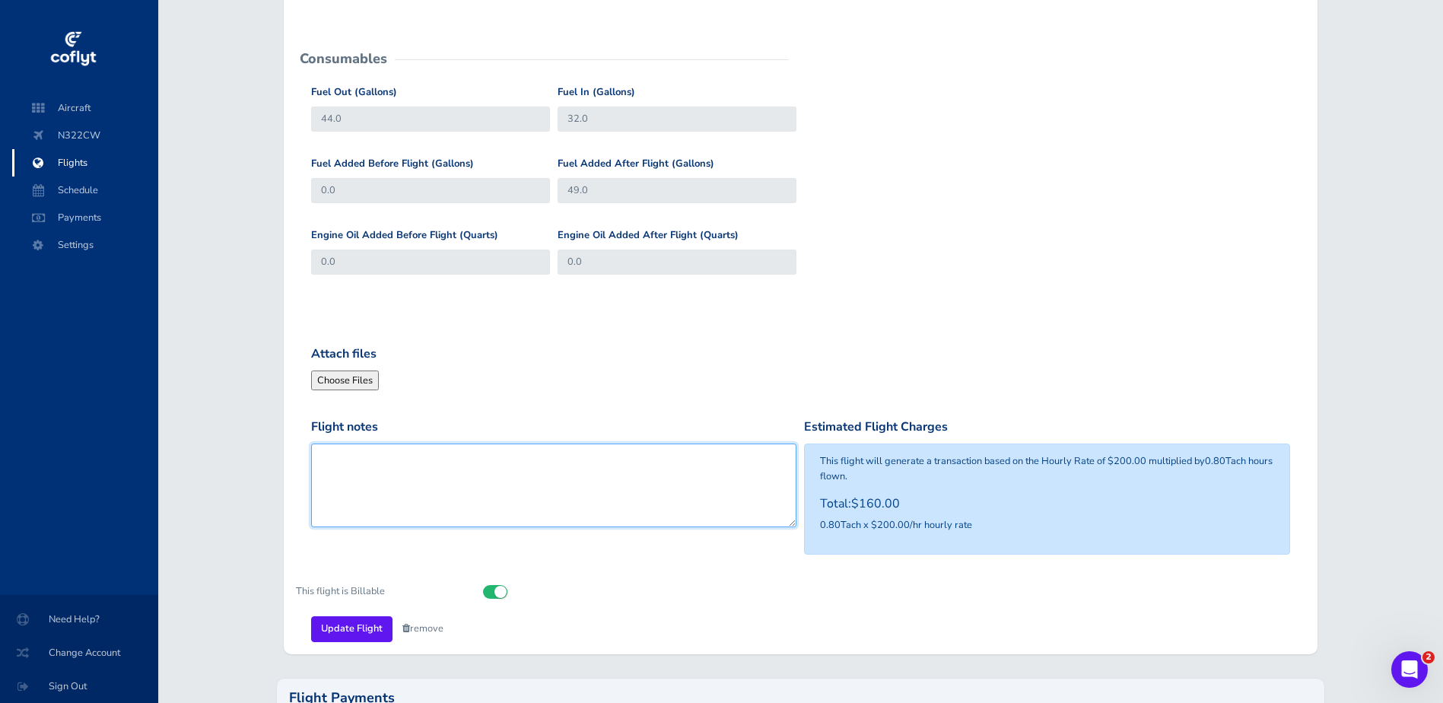
click at [478, 495] on textarea "Flight notes" at bounding box center [554, 485] width 486 height 84
type textarea "Training with [PERSON_NAME]"
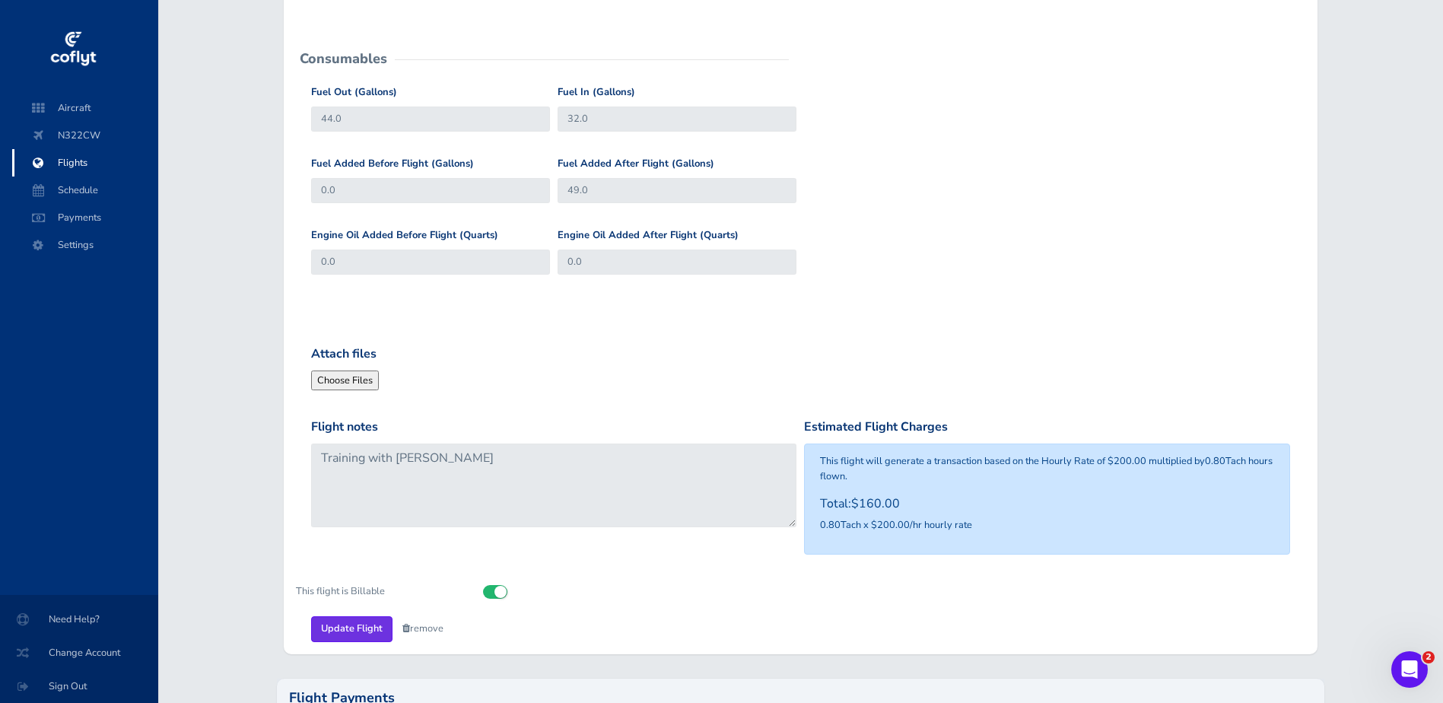
click at [352, 633] on input "Update Flight" at bounding box center [351, 628] width 81 height 25
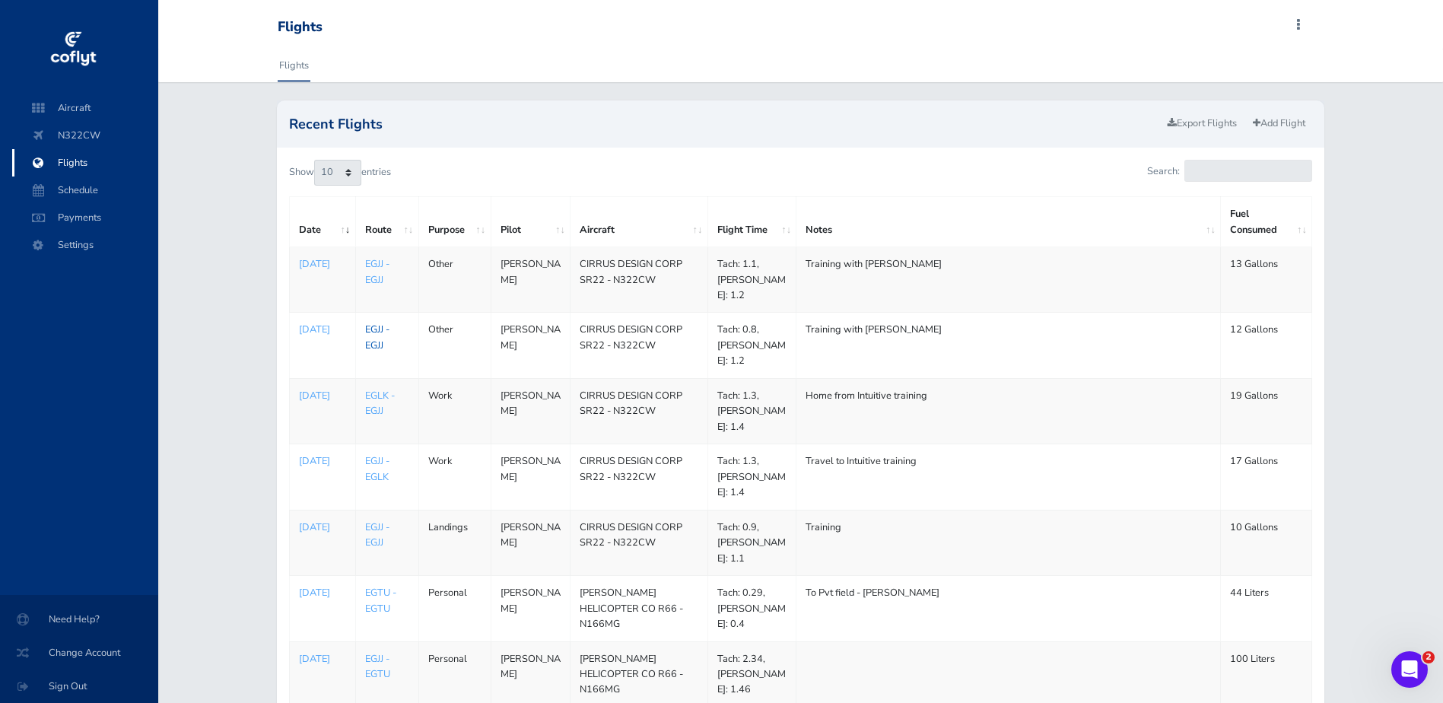
click at [373, 341] on link "EGJJ - EGJJ" at bounding box center [377, 336] width 24 height 29
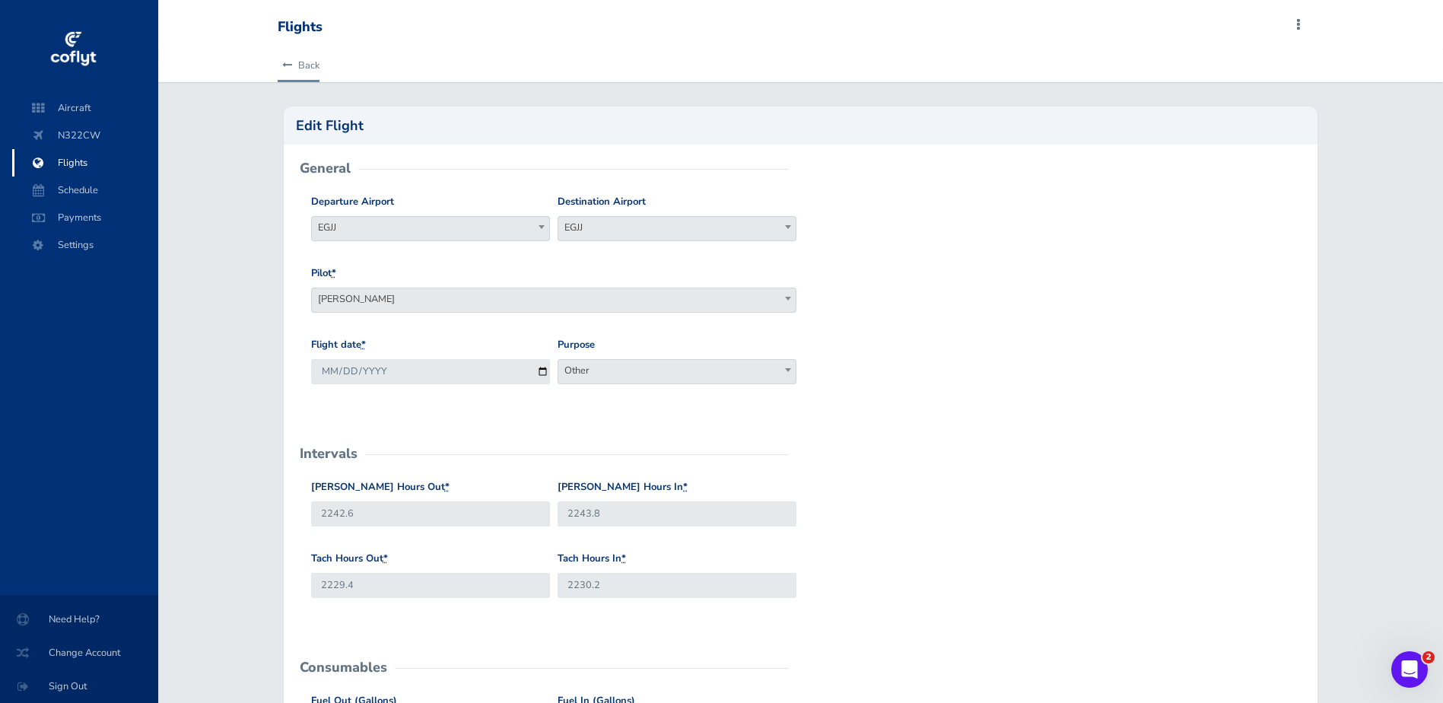
click at [297, 54] on link "Back" at bounding box center [299, 65] width 42 height 33
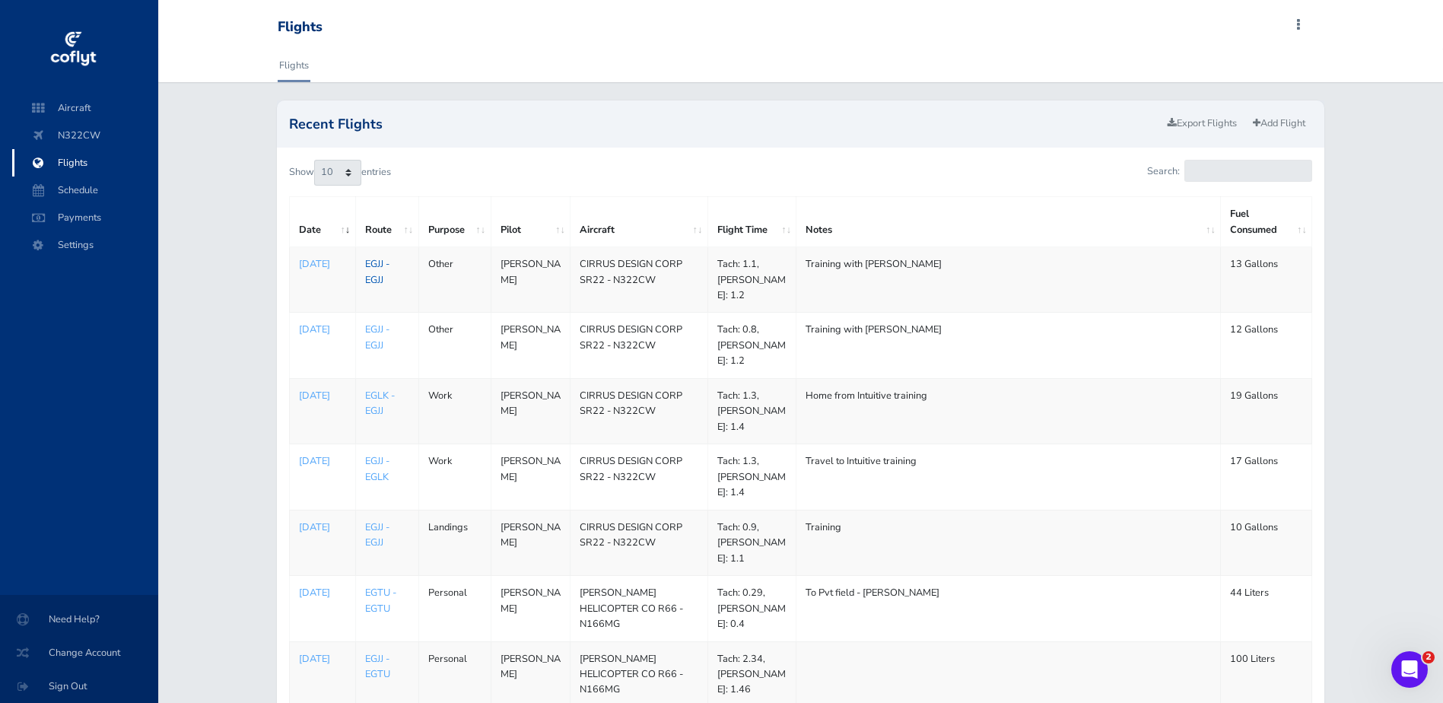
click at [376, 268] on link "EGJJ - EGJJ" at bounding box center [377, 271] width 24 height 29
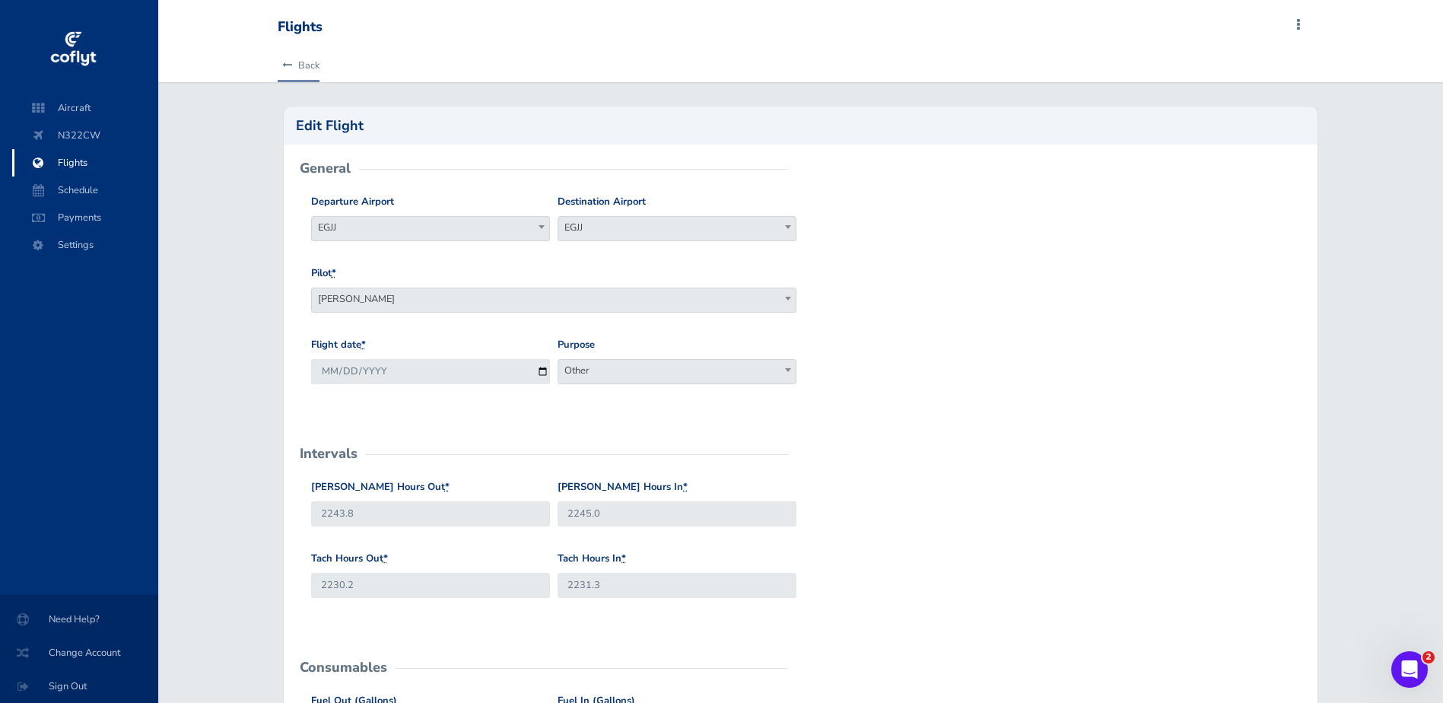
click at [314, 66] on link "Back" at bounding box center [299, 65] width 42 height 33
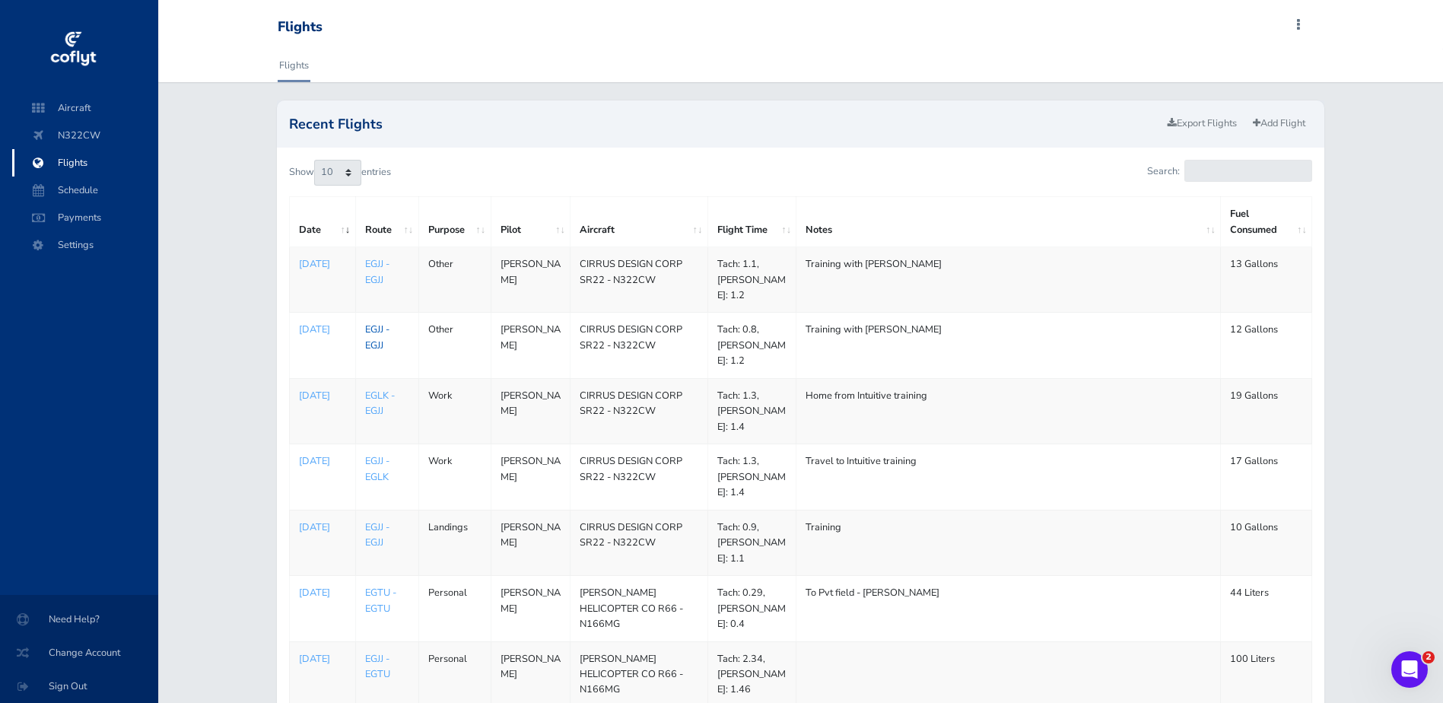
click at [373, 335] on link "EGJJ - EGJJ" at bounding box center [377, 336] width 24 height 29
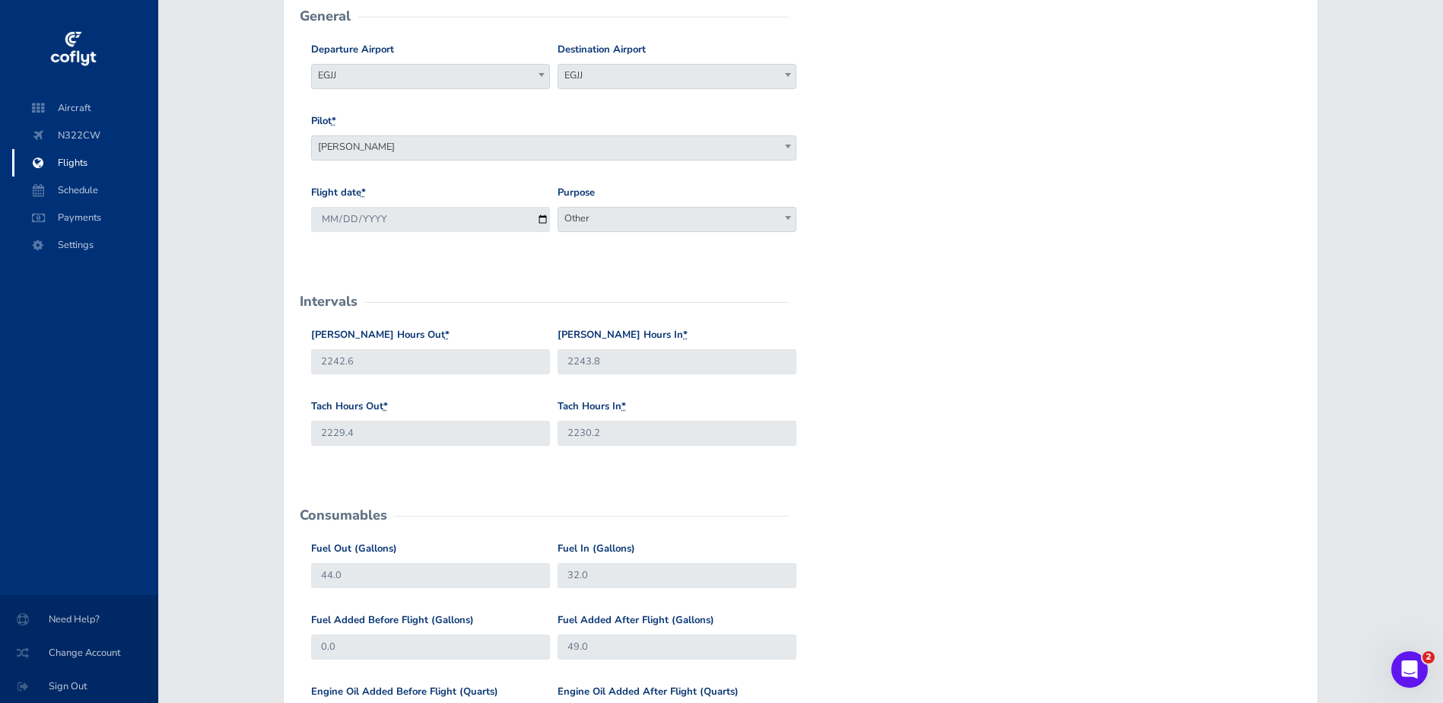
scroll to position [76, 0]
